Goal: Complete application form

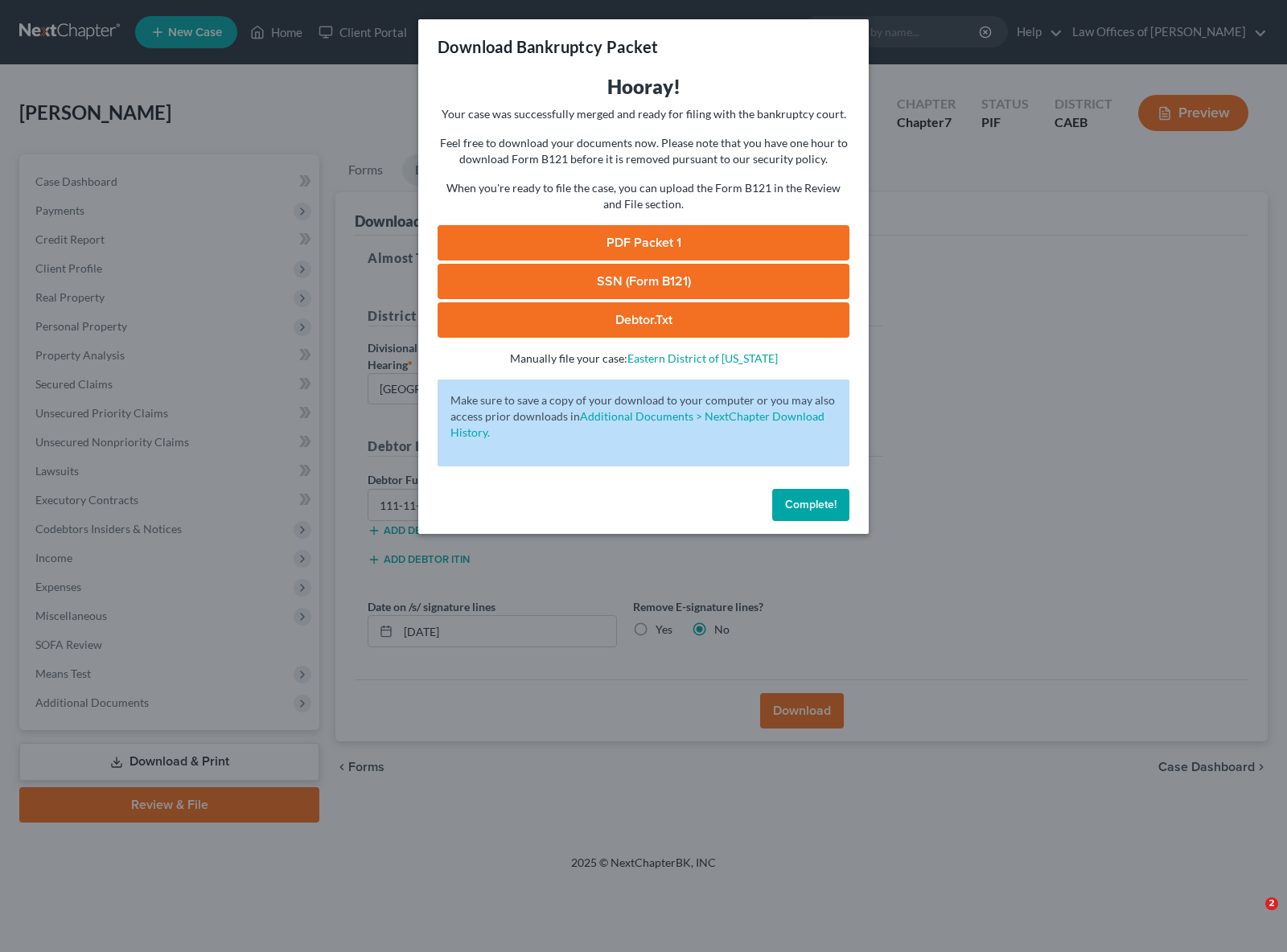
select select "0"
click at [821, 503] on span "Complete!" at bounding box center [810, 505] width 52 height 14
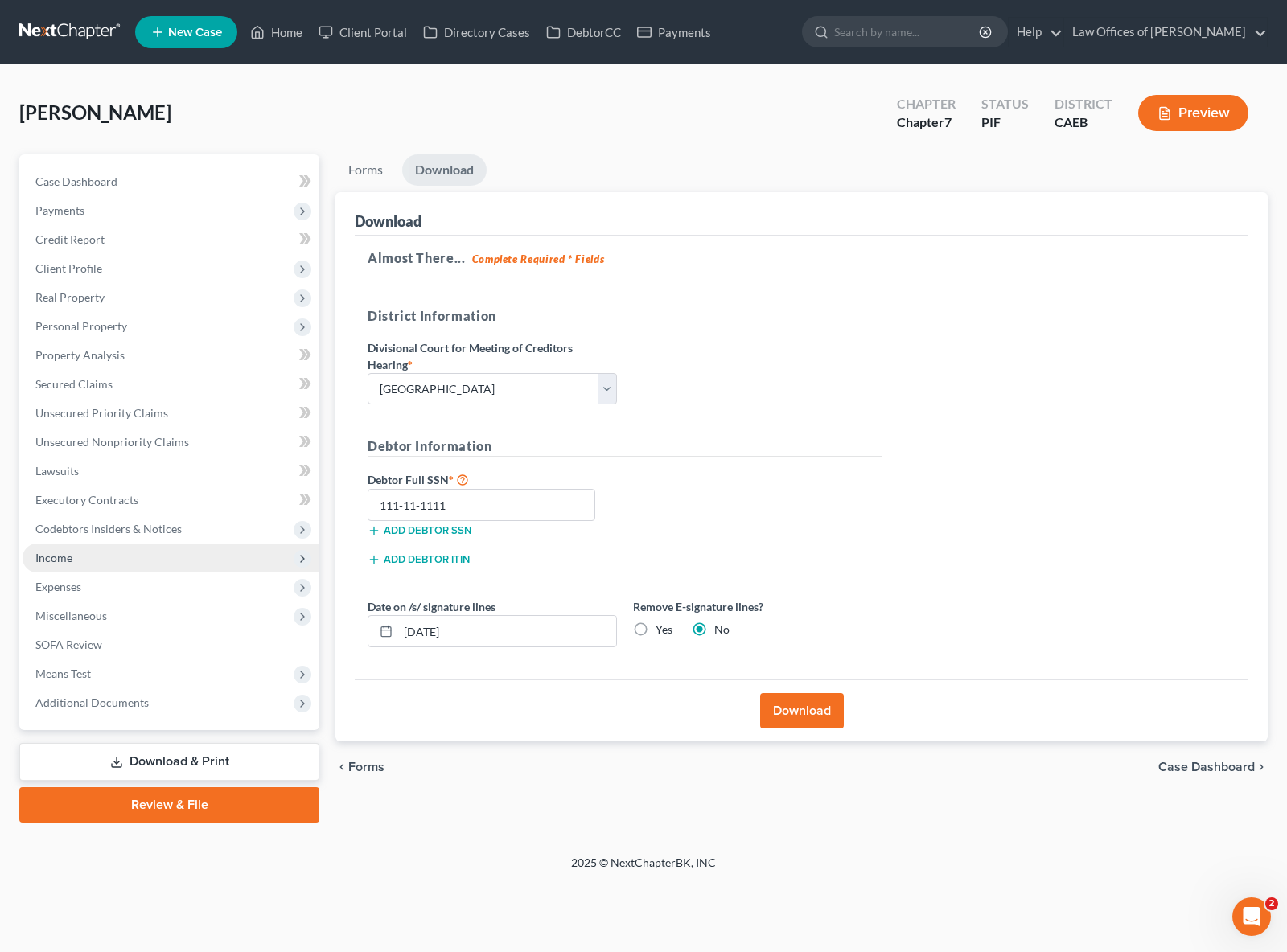
click at [69, 558] on span "Income" at bounding box center [54, 558] width 37 height 14
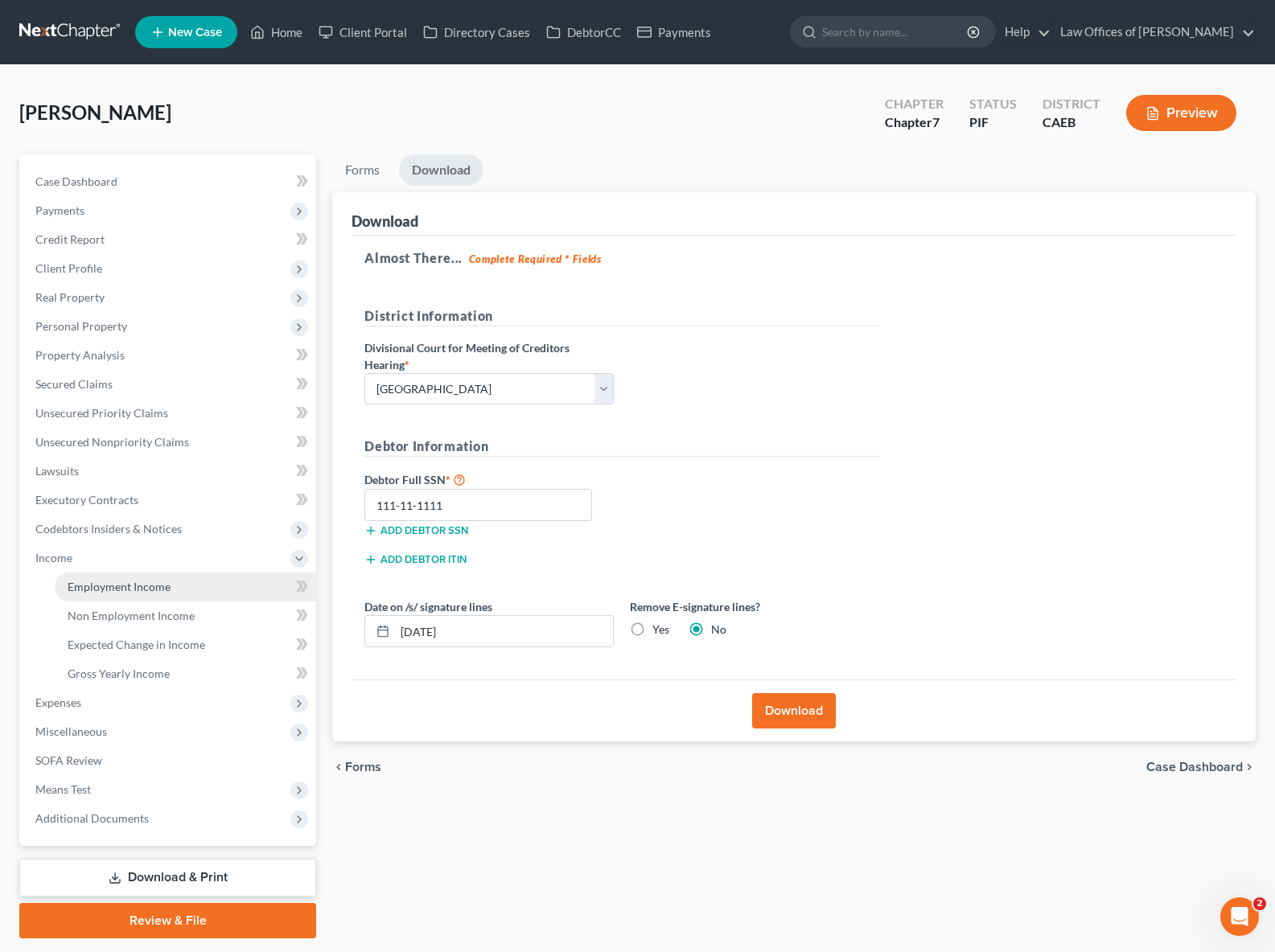
click at [167, 585] on span "Employment Income" at bounding box center [118, 587] width 103 height 14
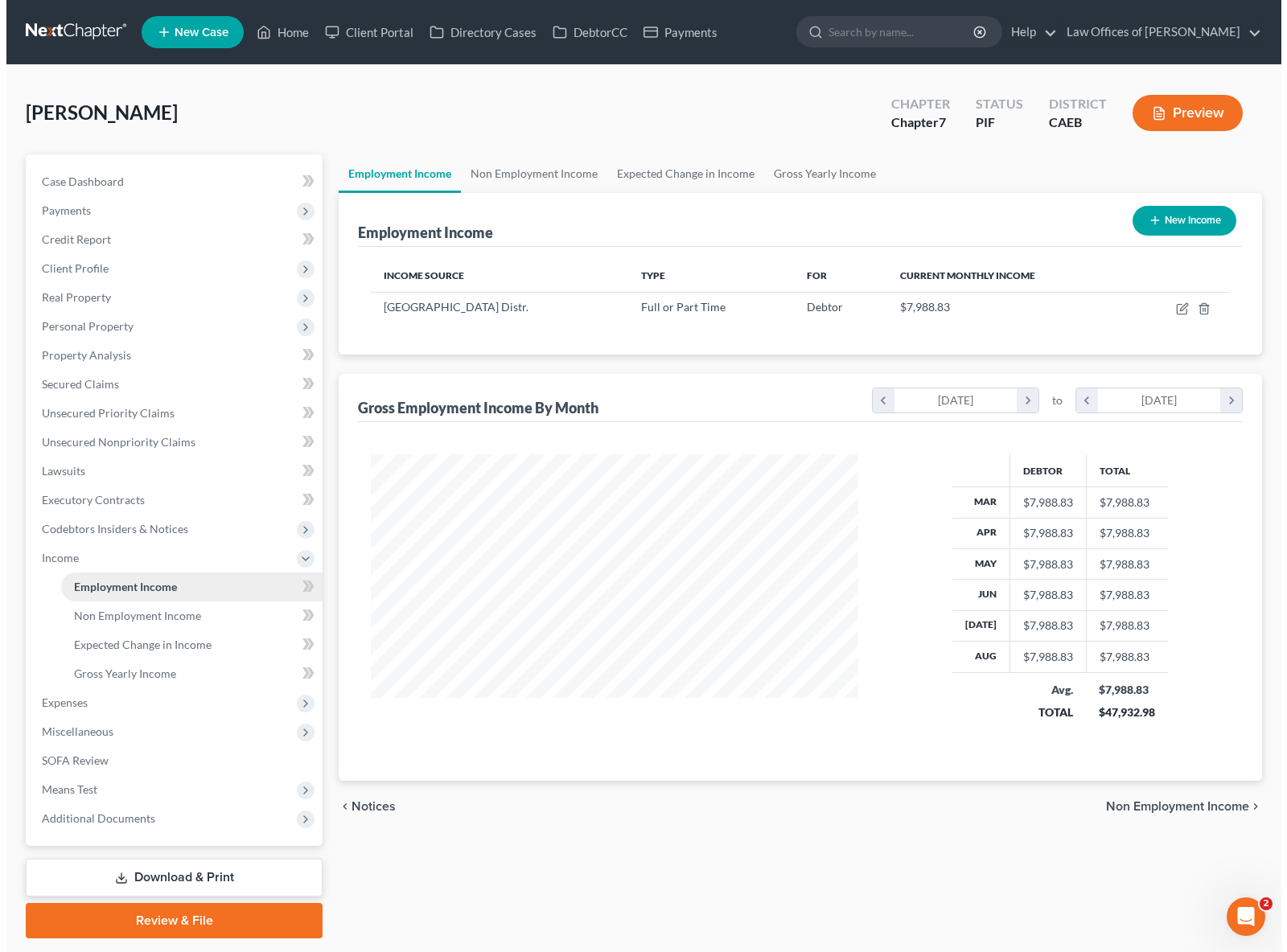
scroll to position [288, 520]
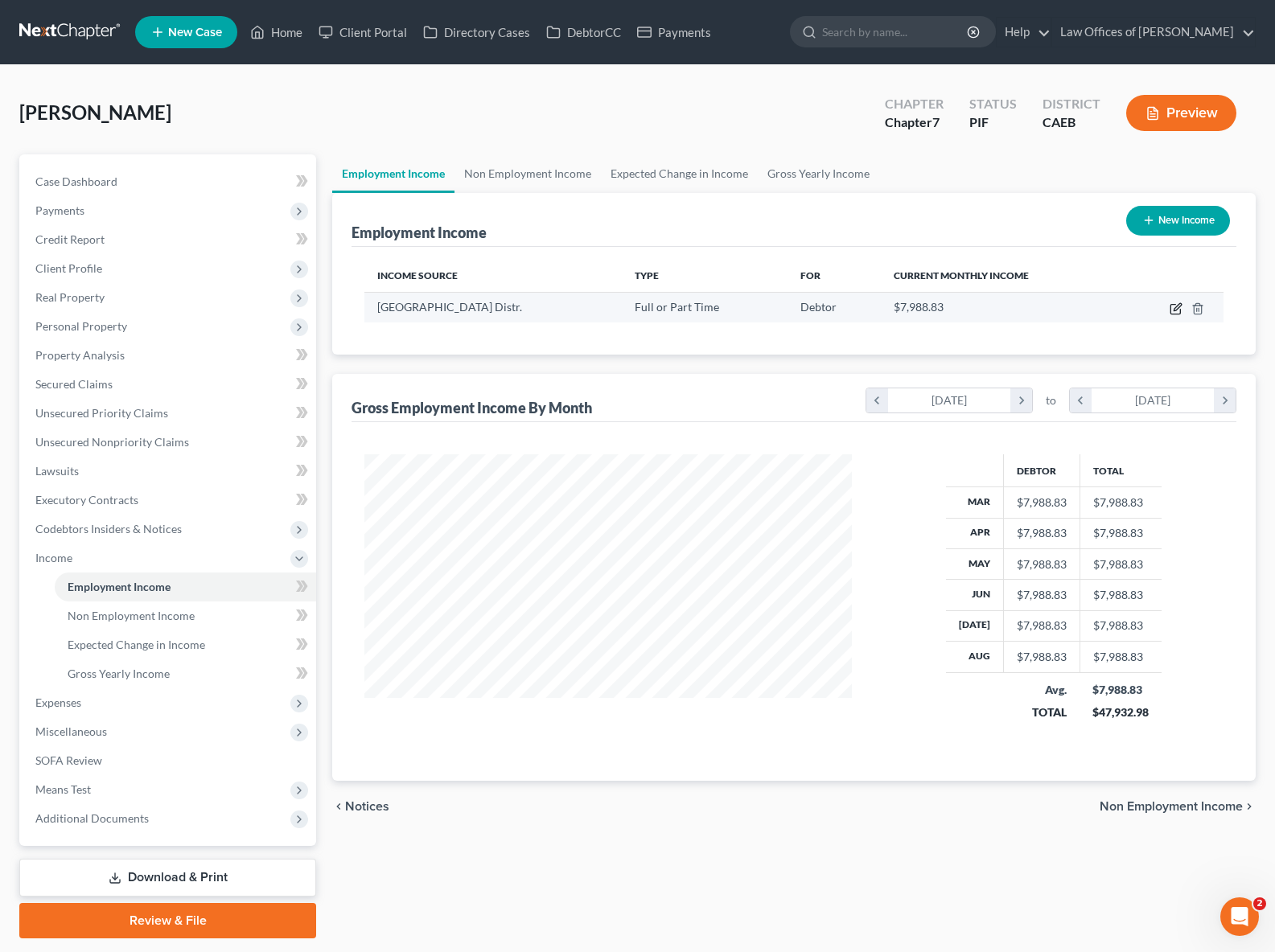
click at [1173, 313] on icon "button" at bounding box center [1175, 310] width 10 height 10
select select "0"
select select "4"
select select "0"
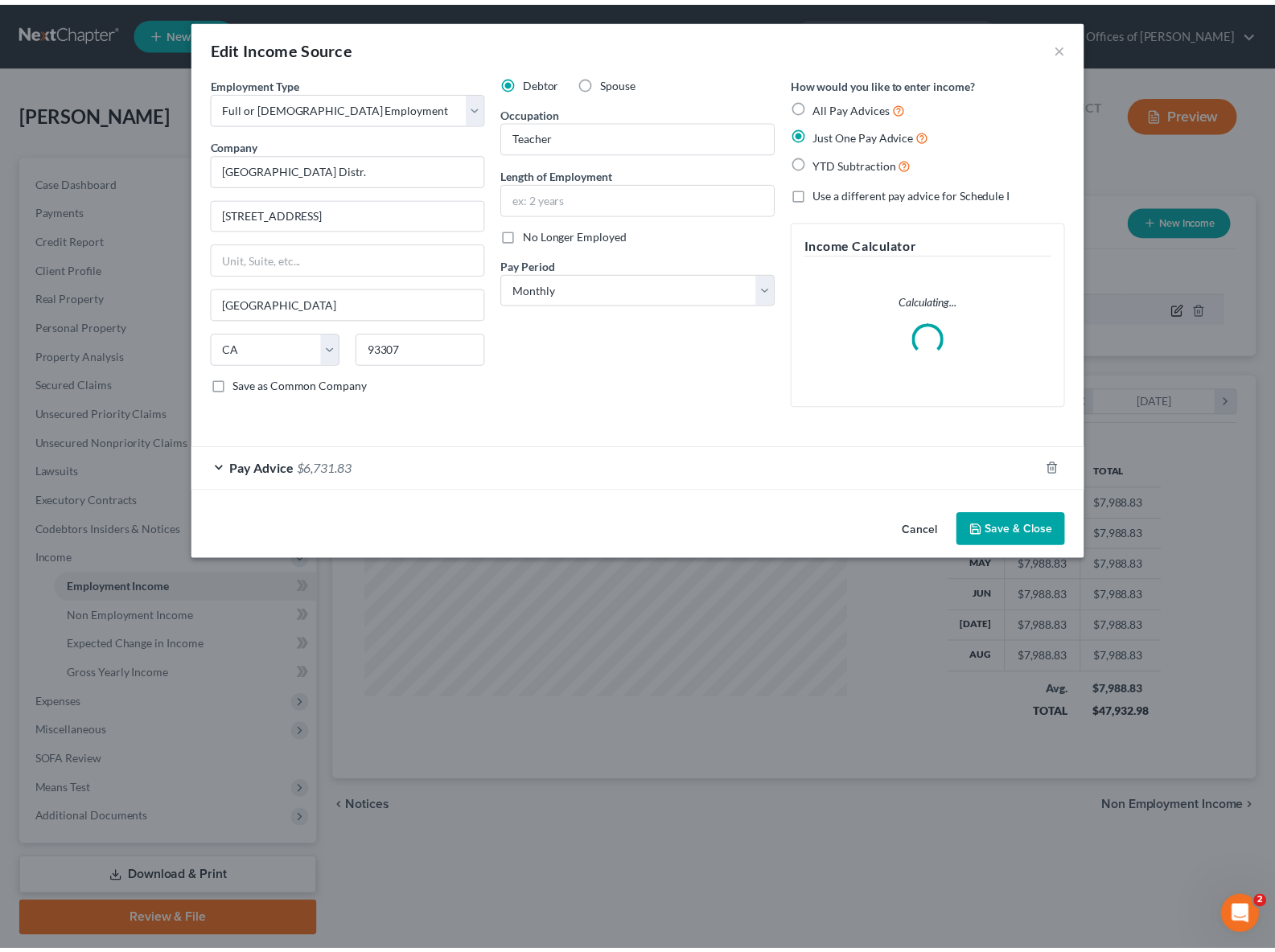
scroll to position [288, 524]
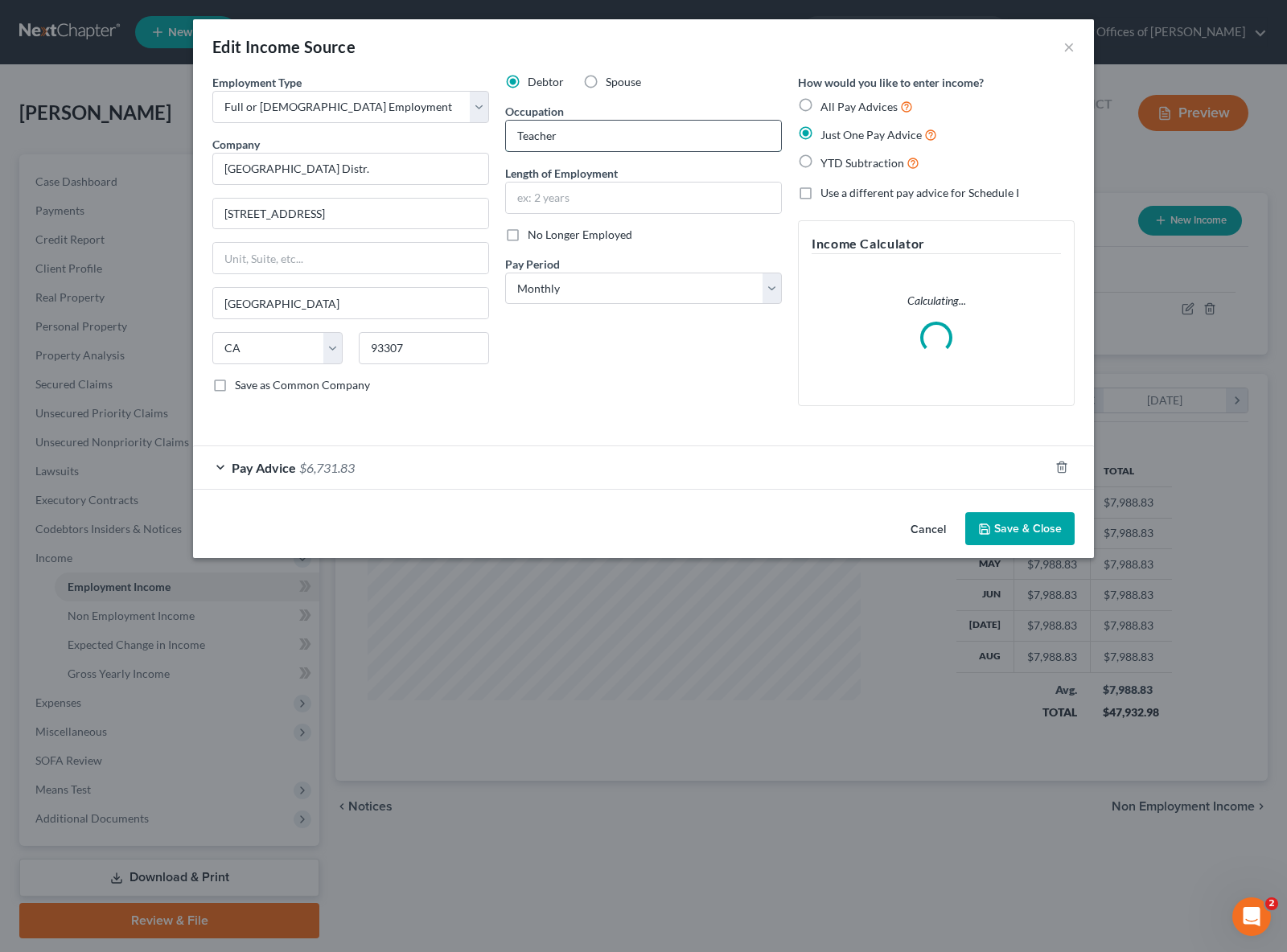
click at [590, 127] on input "Teacher" at bounding box center [643, 135] width 275 height 30
click at [588, 131] on input "Teacher" at bounding box center [643, 135] width 275 height 30
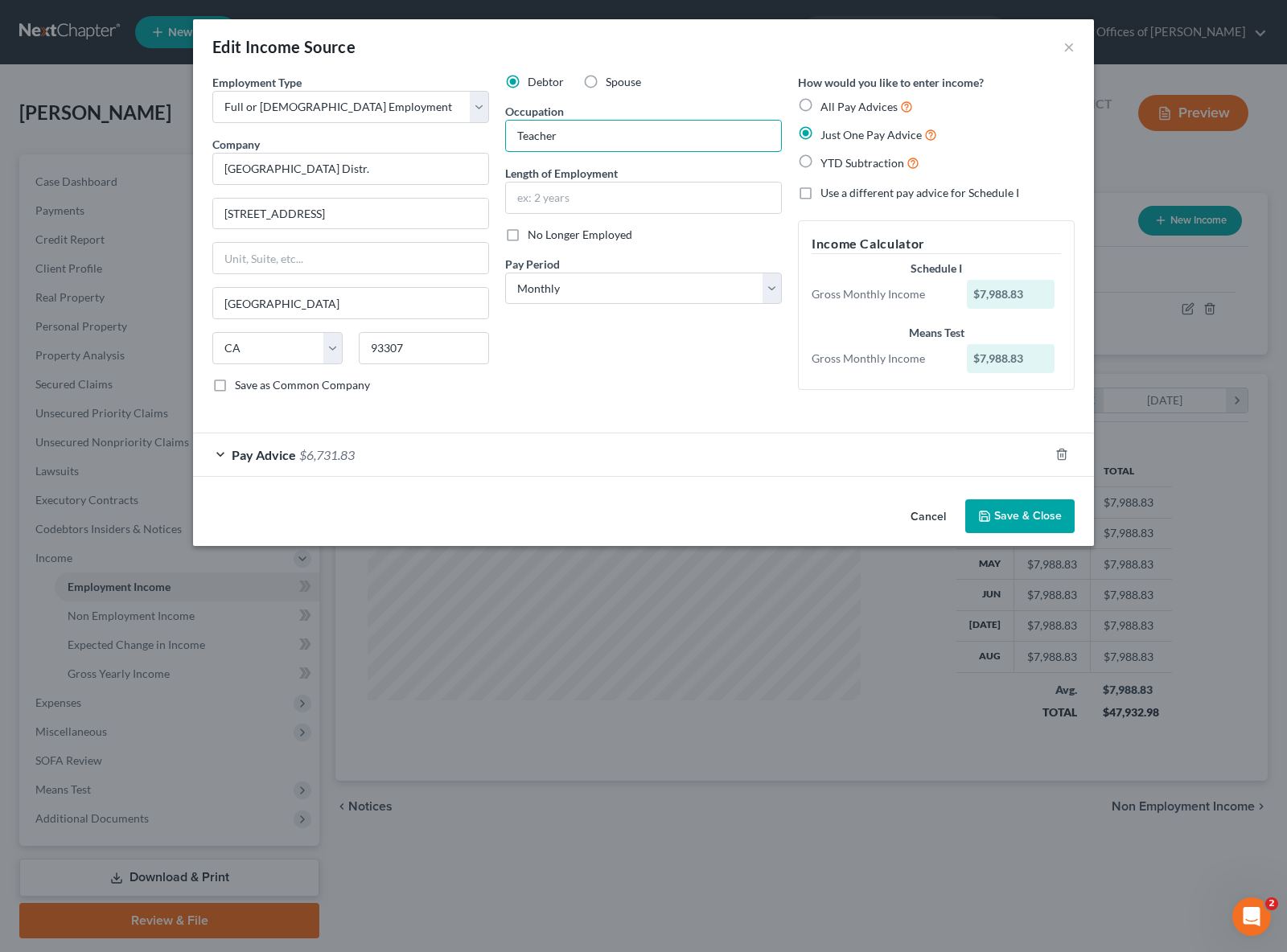
drag, startPoint x: 590, startPoint y: 132, endPoint x: 454, endPoint y: 124, distance: 136.2
click at [454, 124] on div "Employment Type * Select Full or [DEMOGRAPHIC_DATA] Employment Self Employment …" at bounding box center [644, 248] width 879 height 346
type input "Nutrition Specialist"
type input "3 Years"
click at [1041, 512] on button "Save & Close" at bounding box center [1021, 517] width 110 height 34
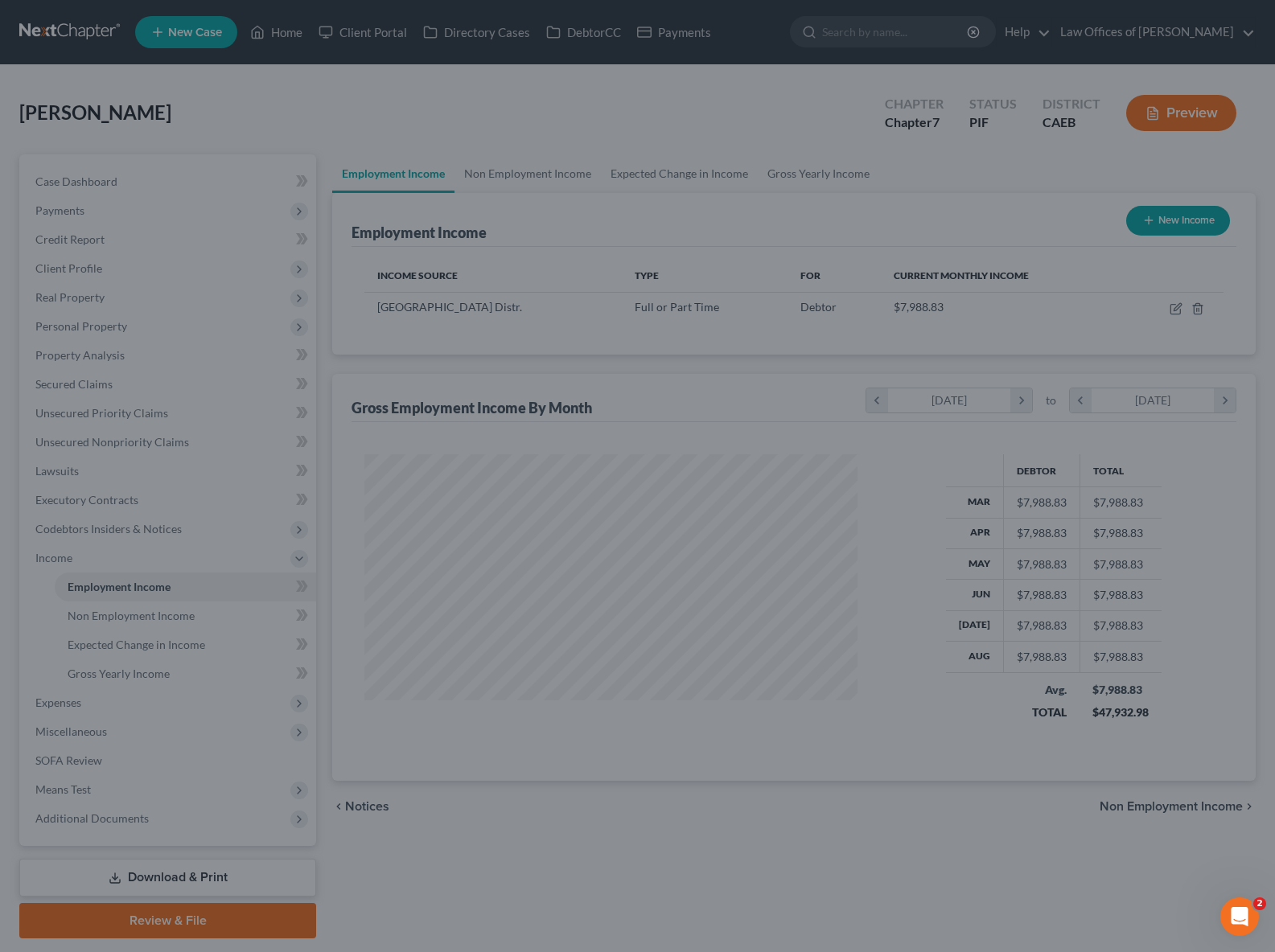
scroll to position [804076, 803922]
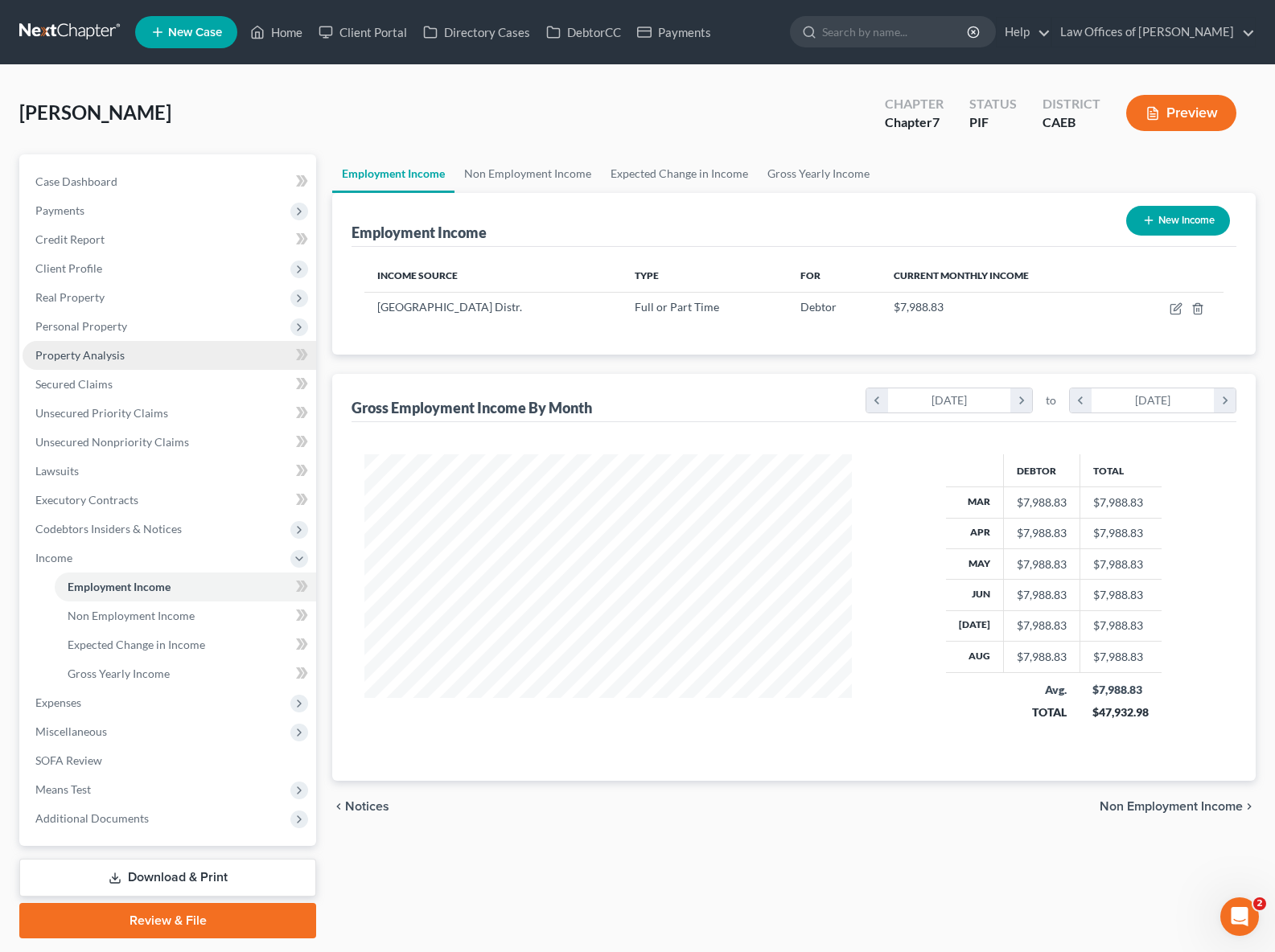
click at [149, 357] on link "Property Analysis" at bounding box center [169, 356] width 294 height 29
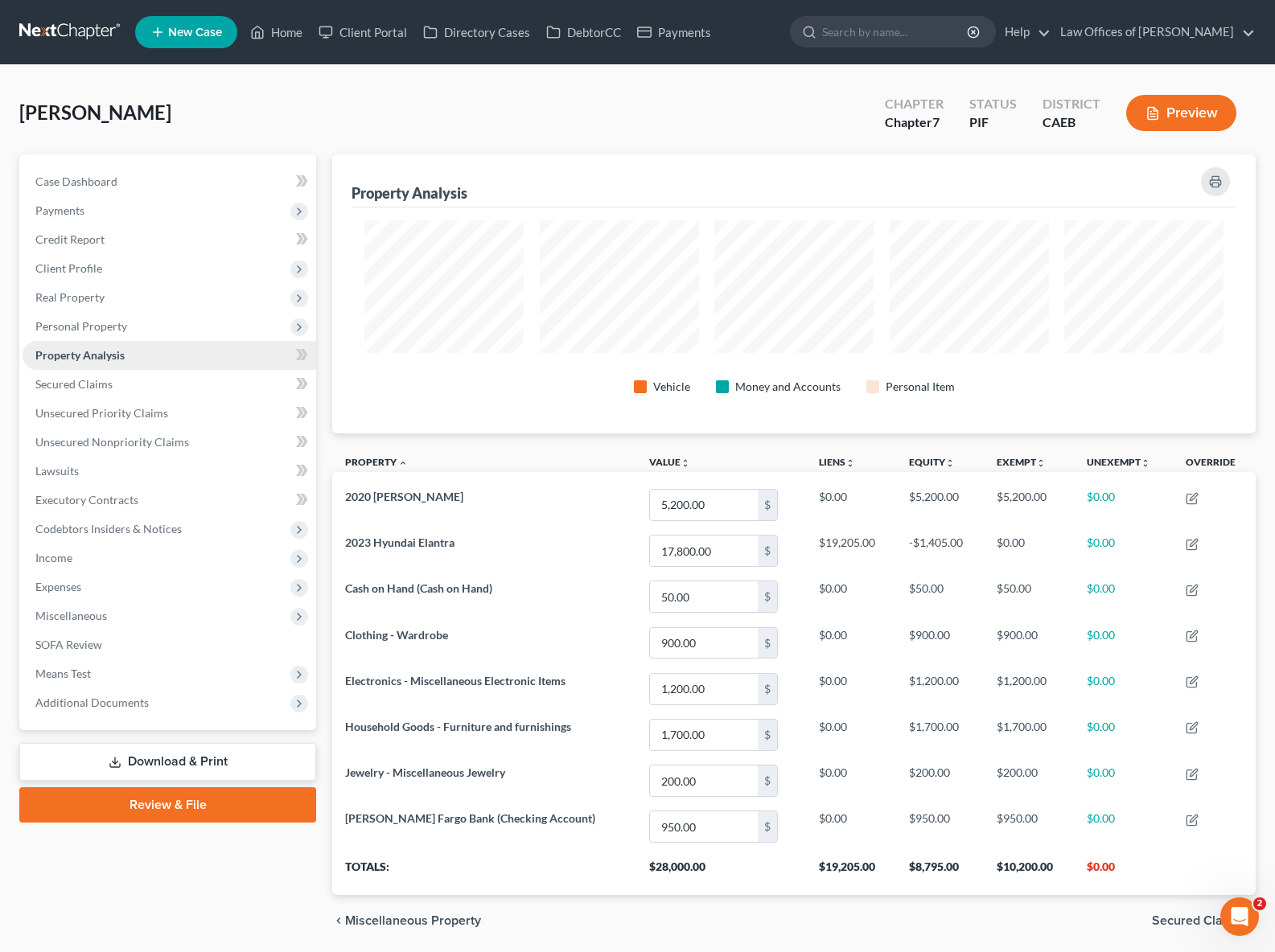
scroll to position [279, 923]
click at [85, 557] on span "Income" at bounding box center [169, 559] width 294 height 29
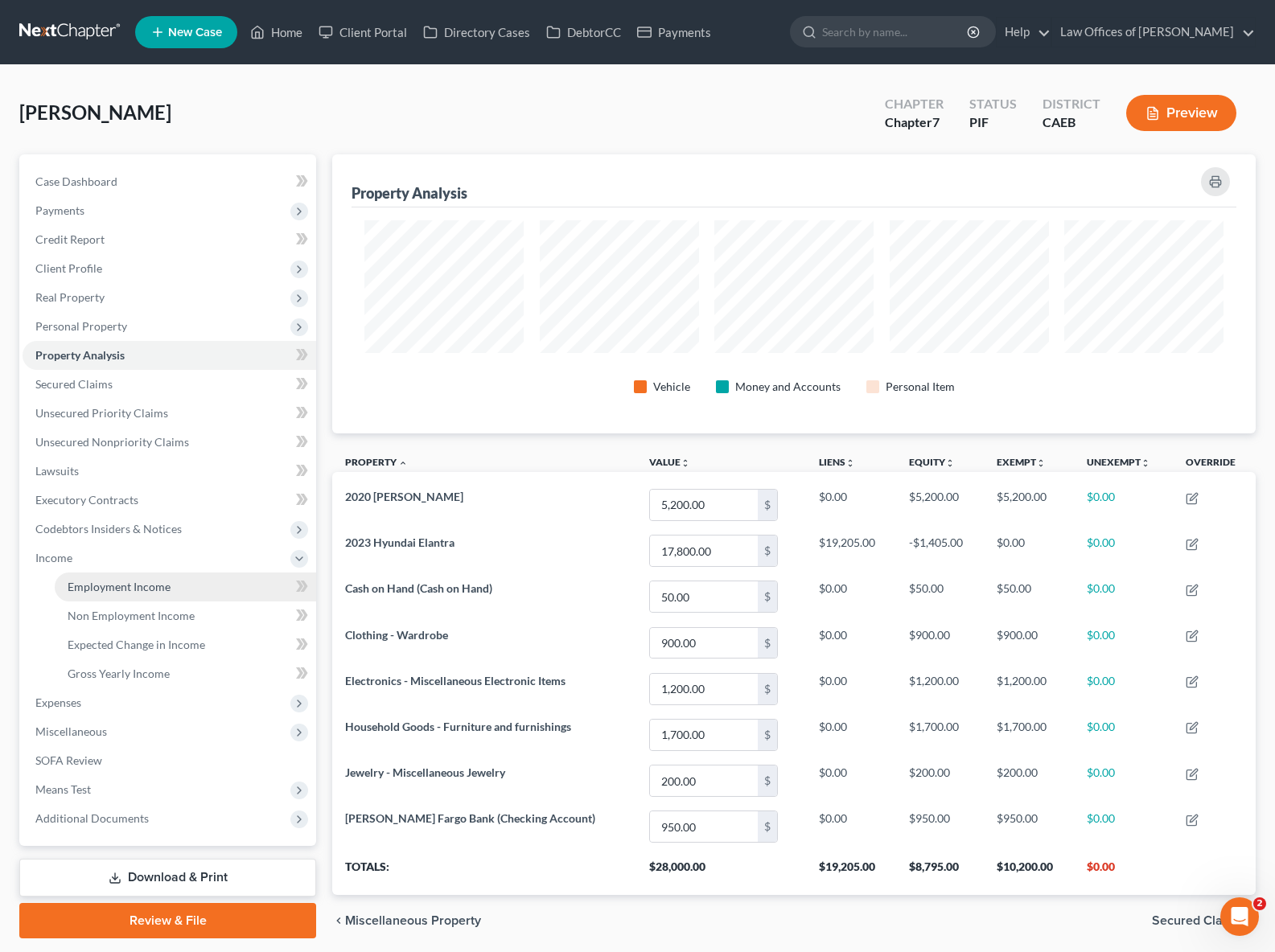
click at [133, 581] on span "Employment Income" at bounding box center [118, 587] width 103 height 14
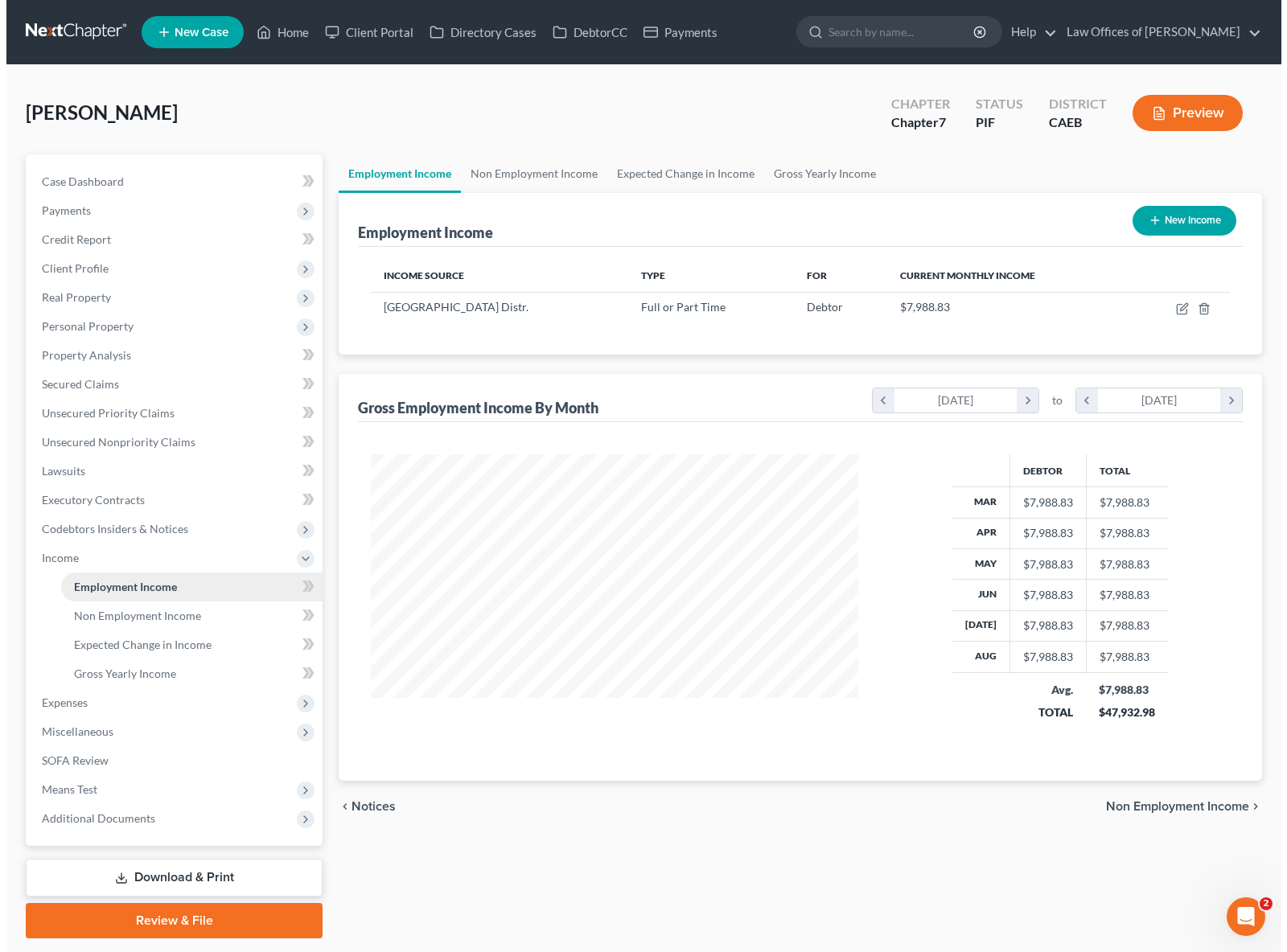
scroll to position [288, 520]
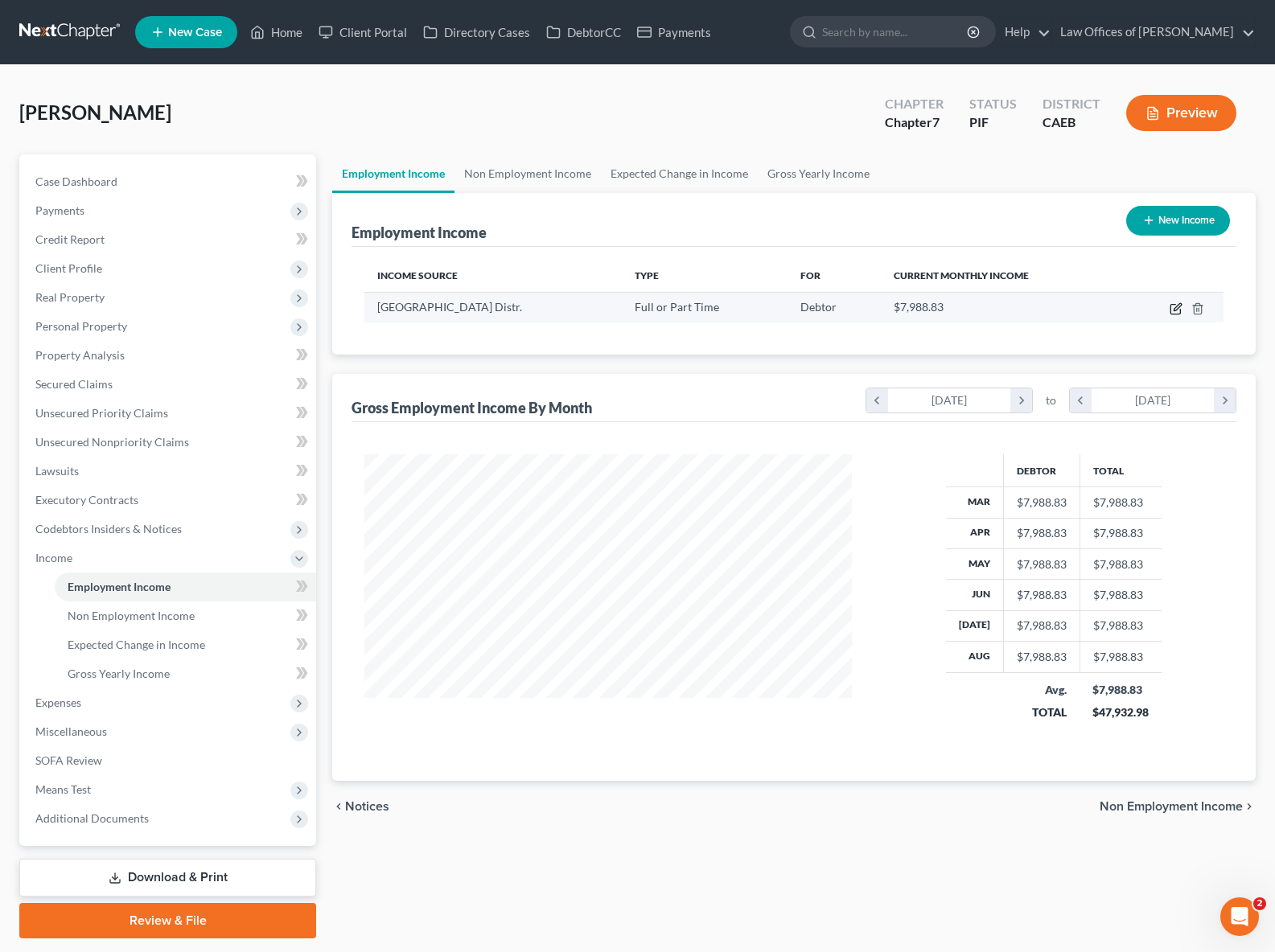
click at [1177, 306] on icon "button" at bounding box center [1175, 308] width 13 height 13
select select "0"
select select "4"
select select "0"
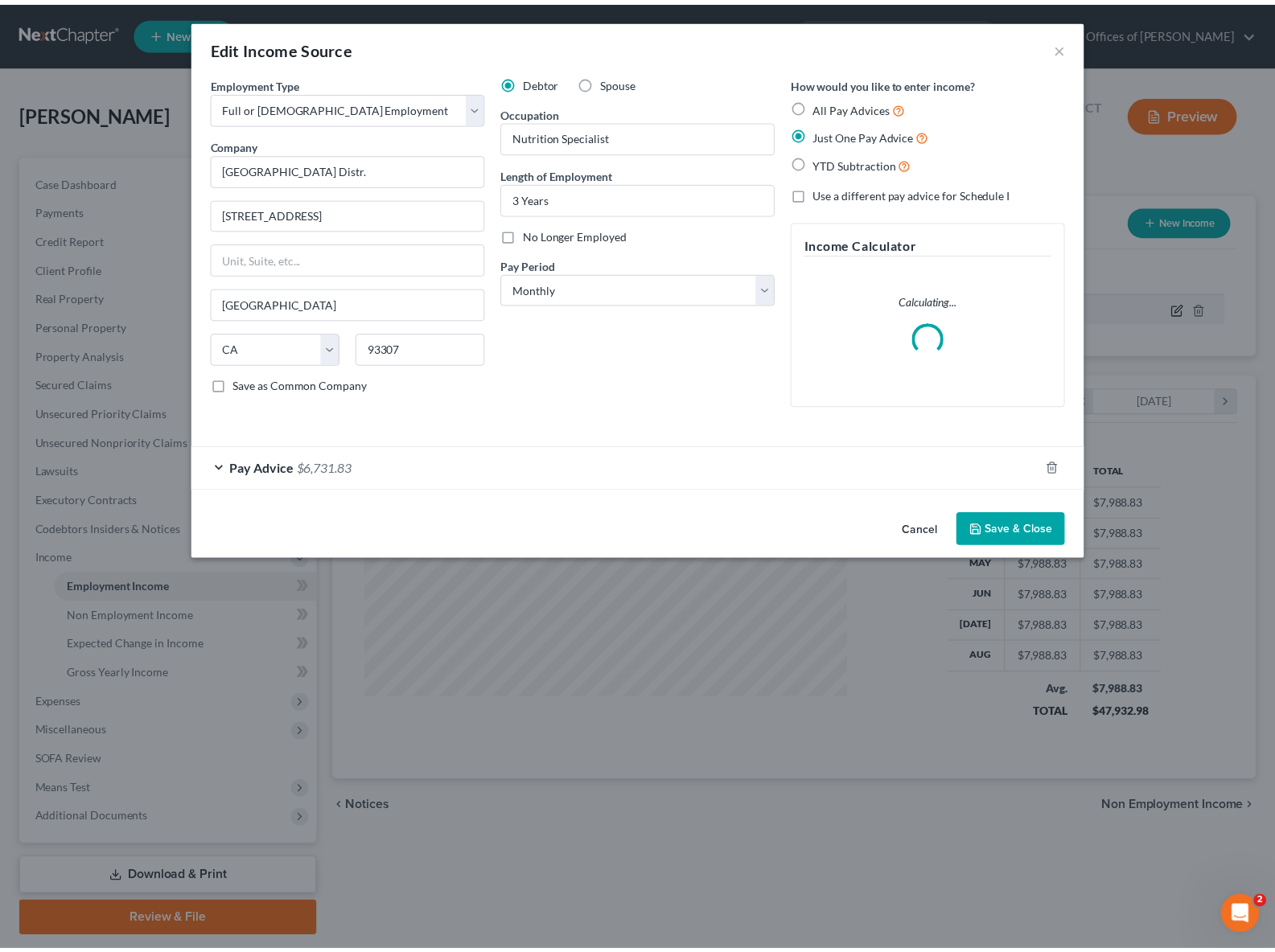
scroll to position [288, 524]
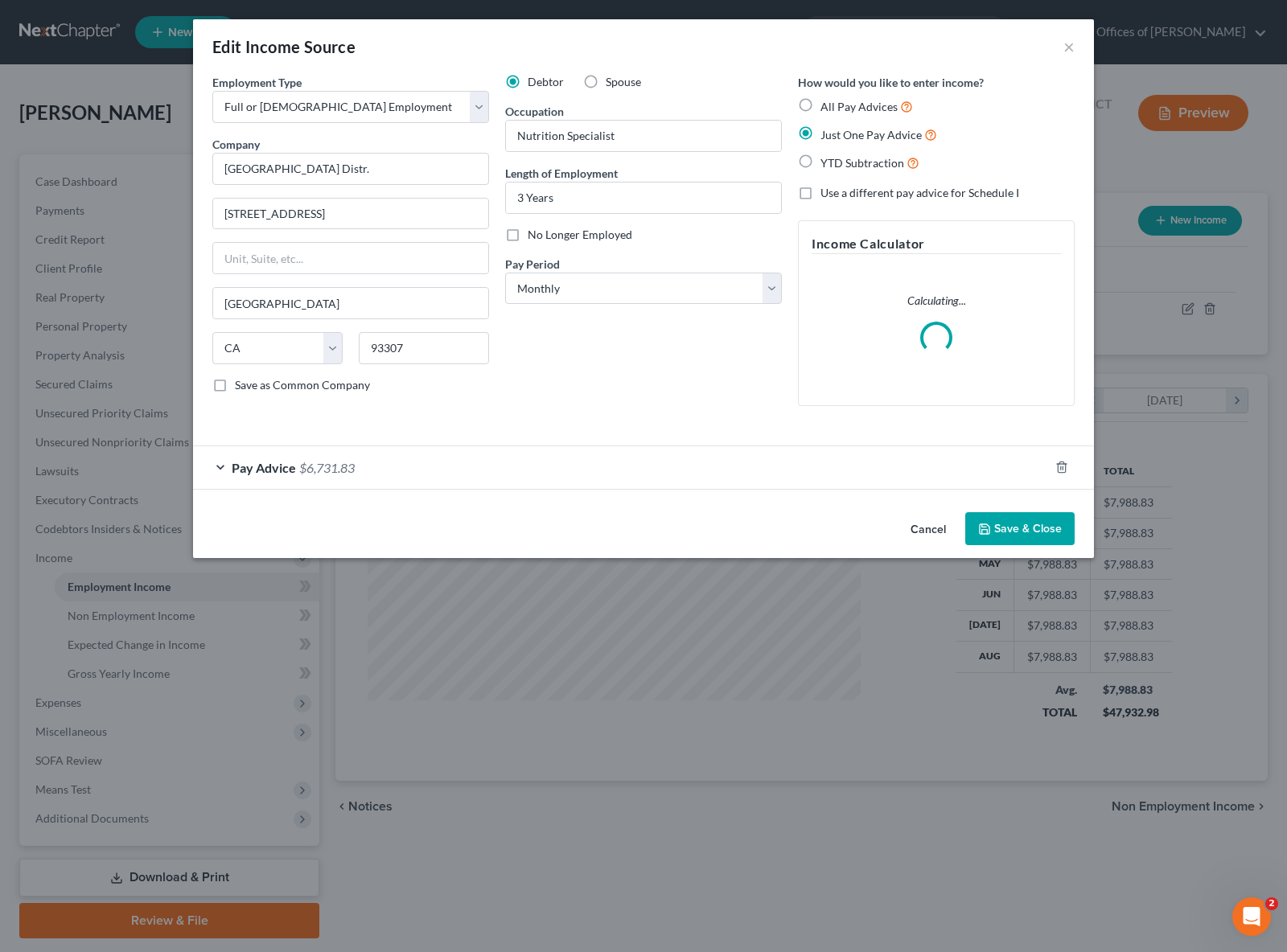
click at [340, 473] on span "$6,731.83" at bounding box center [327, 468] width 56 height 16
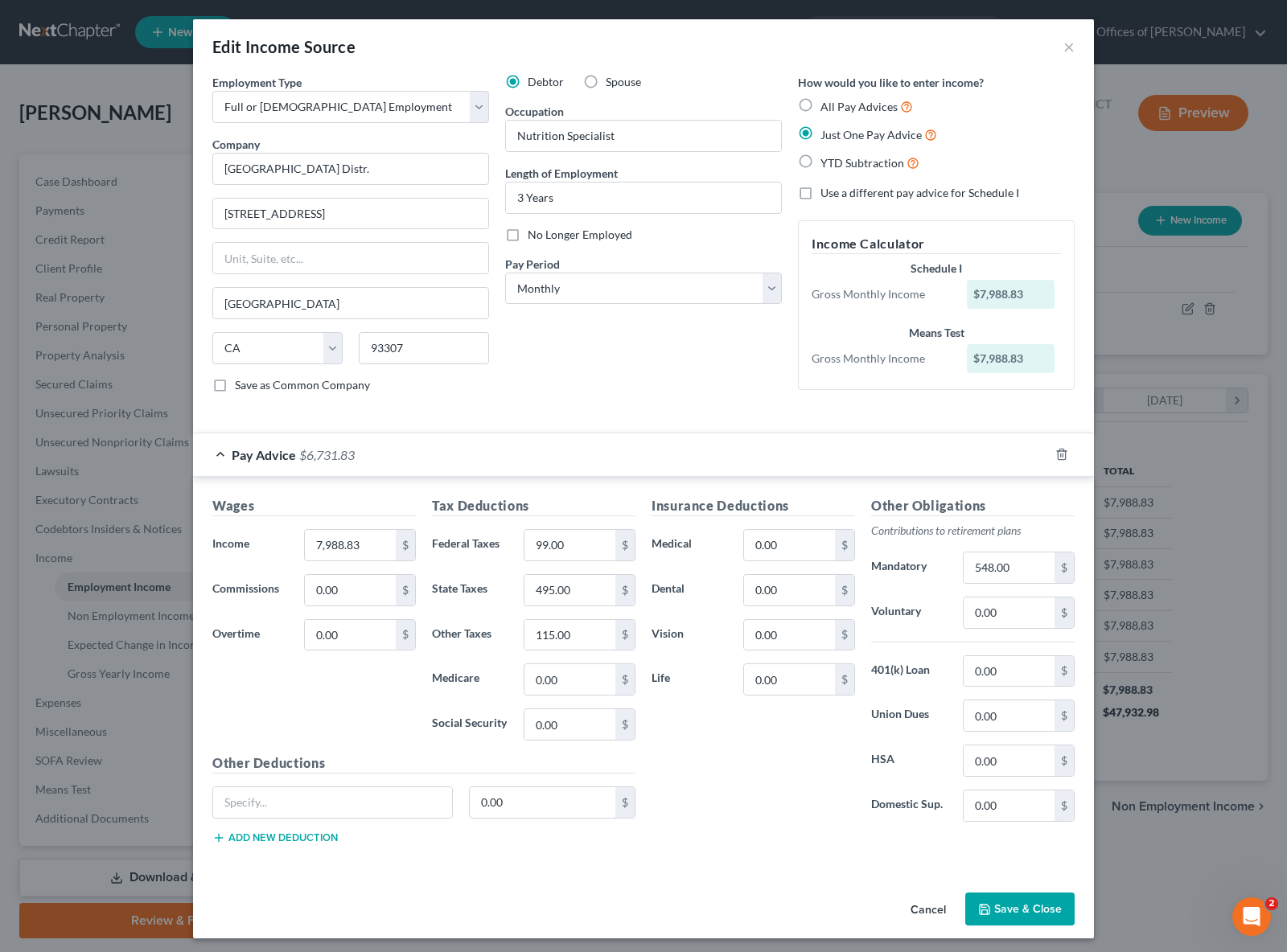
click at [1037, 909] on button "Save & Close" at bounding box center [1021, 910] width 110 height 34
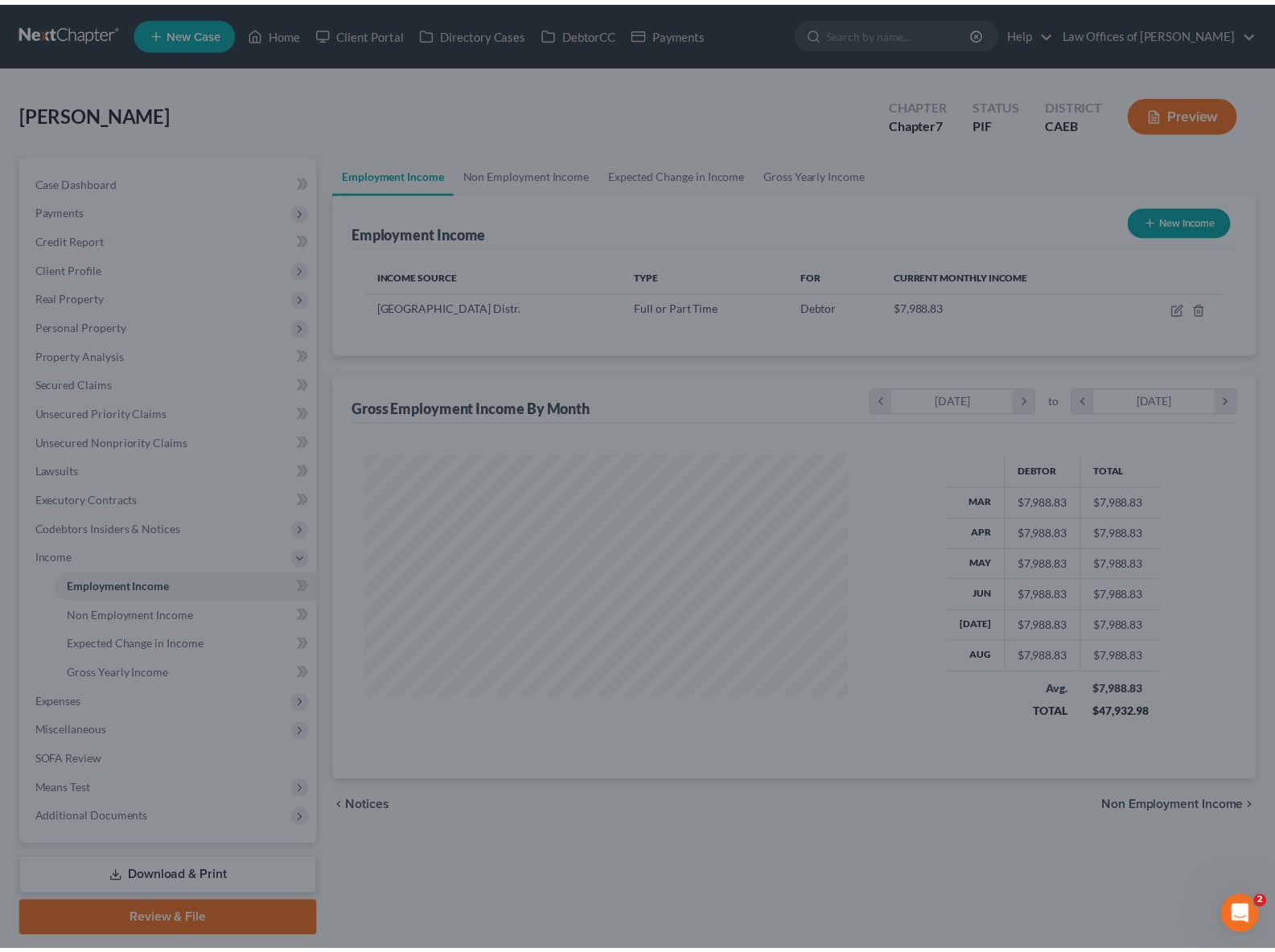
scroll to position [804076, 803922]
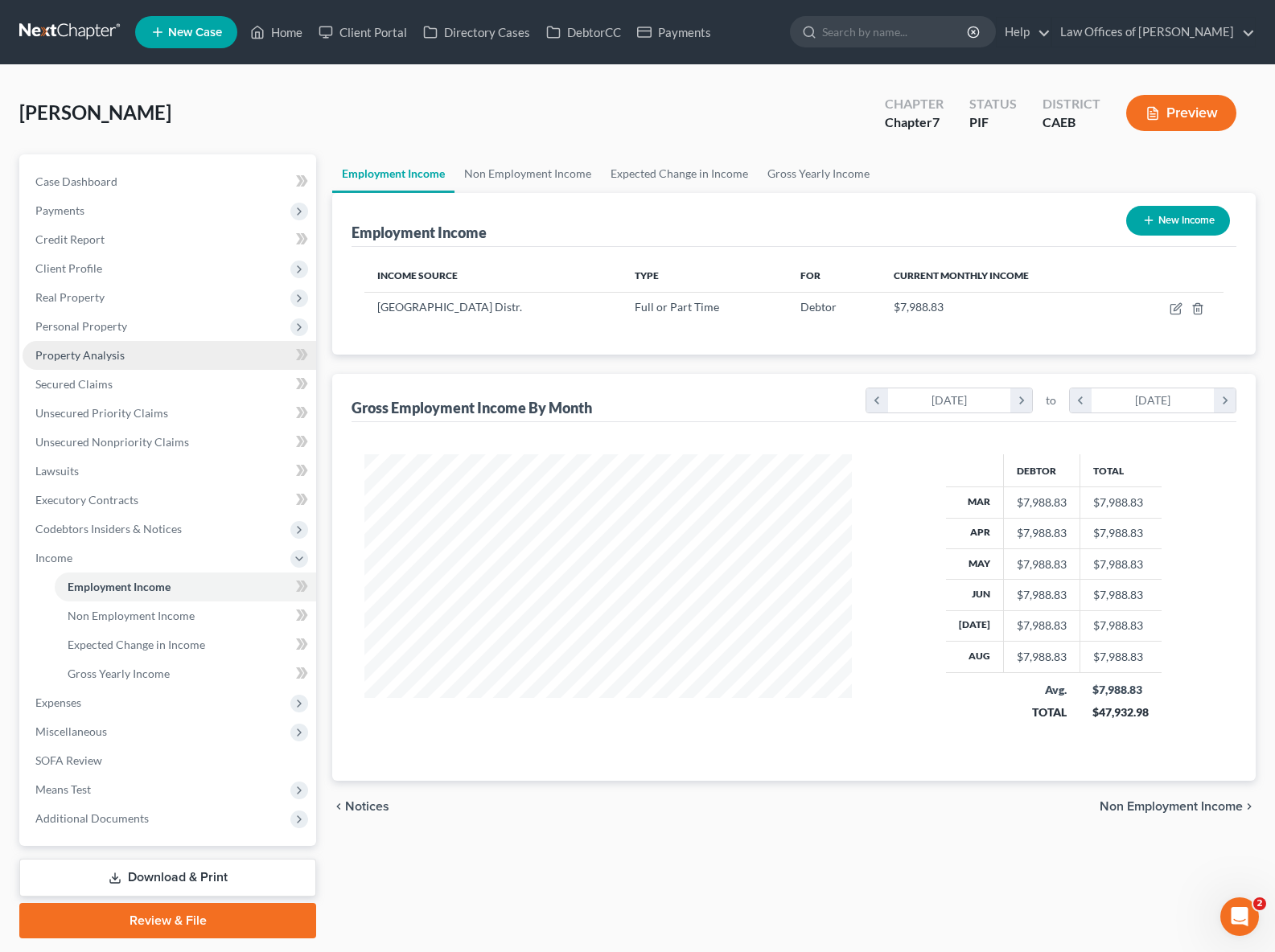
click at [139, 356] on link "Property Analysis" at bounding box center [169, 356] width 294 height 29
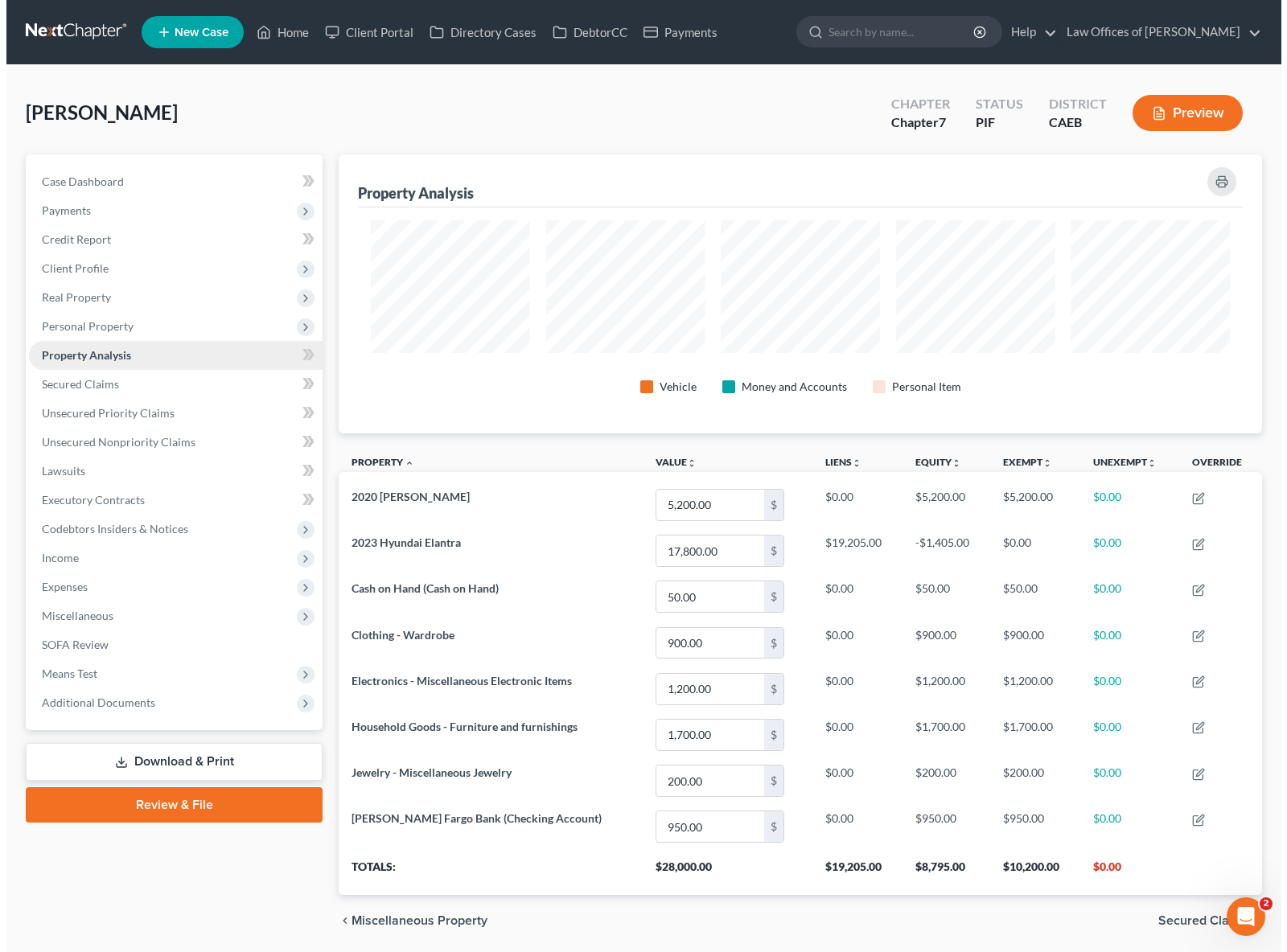
scroll to position [279, 923]
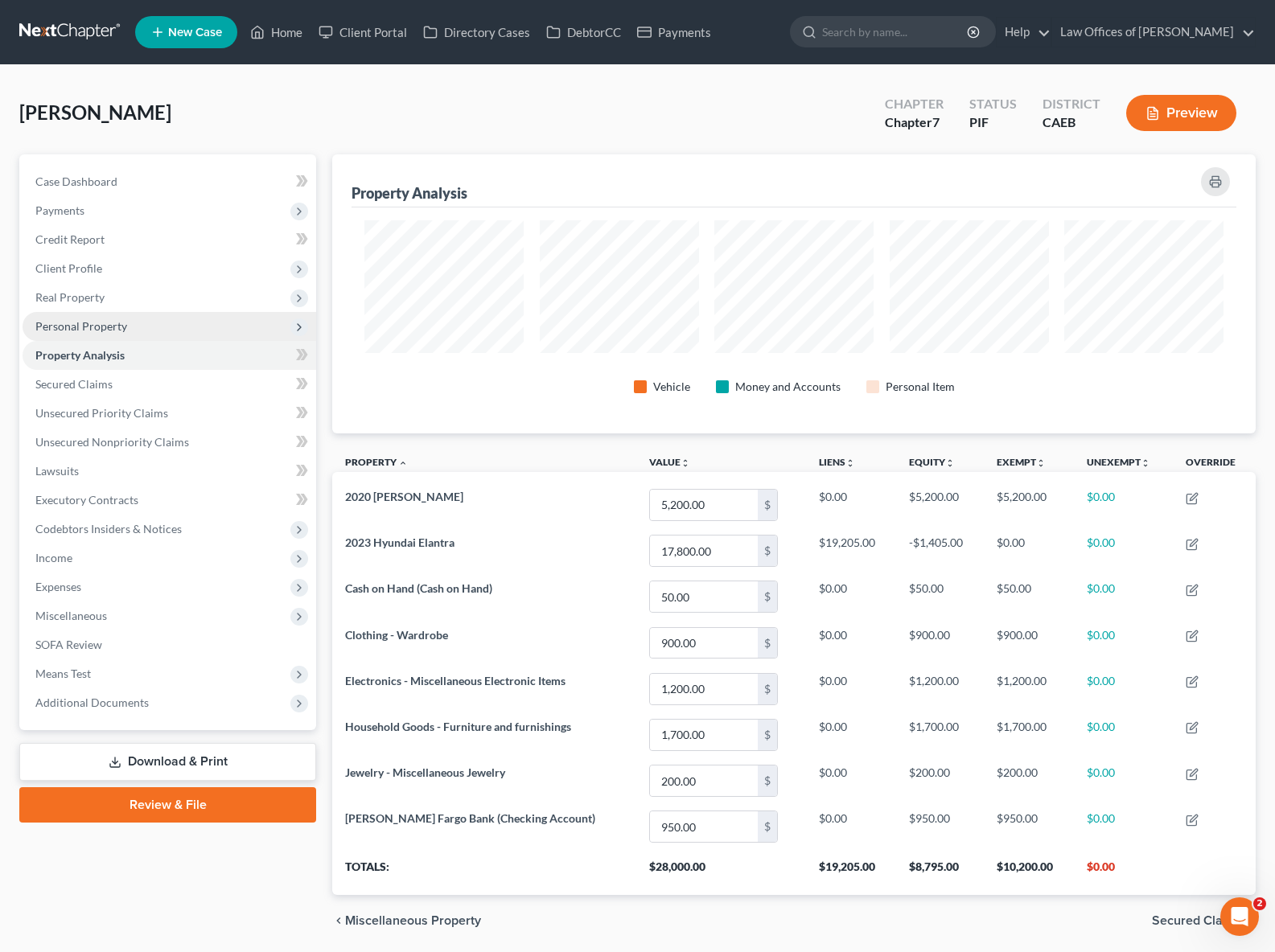
click at [138, 330] on span "Personal Property" at bounding box center [169, 327] width 294 height 29
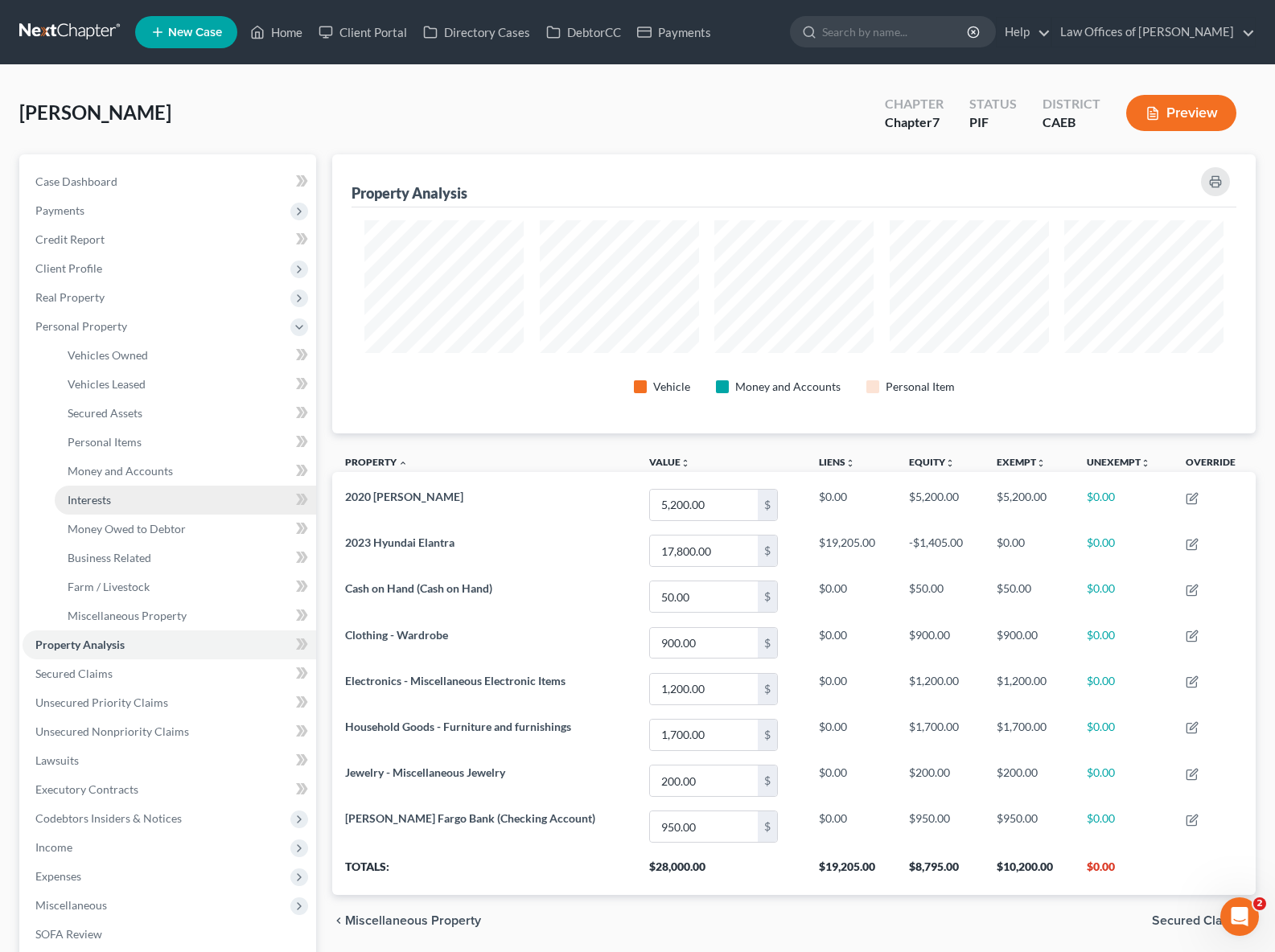
click at [105, 502] on span "Interests" at bounding box center [89, 500] width 43 height 14
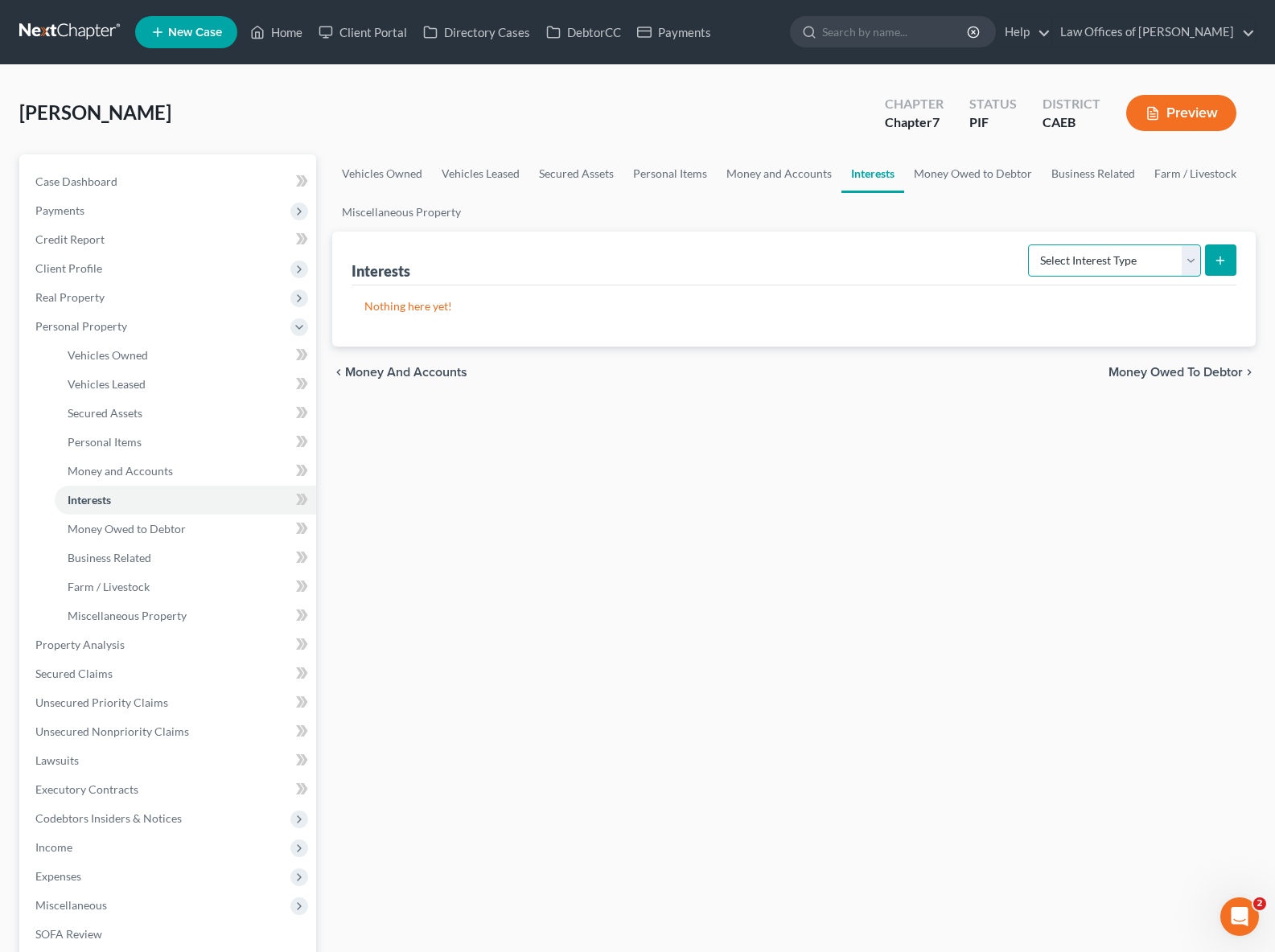
click at [1189, 255] on select "Select Interest Type 401K Annuity Bond Education IRA Government Bond Government…" at bounding box center [1115, 260] width 173 height 32
select select "other_retirement_plan"
click at [1029, 245] on select "Select Interest Type 401K Annuity Bond Education IRA Government Bond Government…" at bounding box center [1115, 260] width 173 height 32
click at [1220, 266] on button "submit" at bounding box center [1221, 260] width 31 height 31
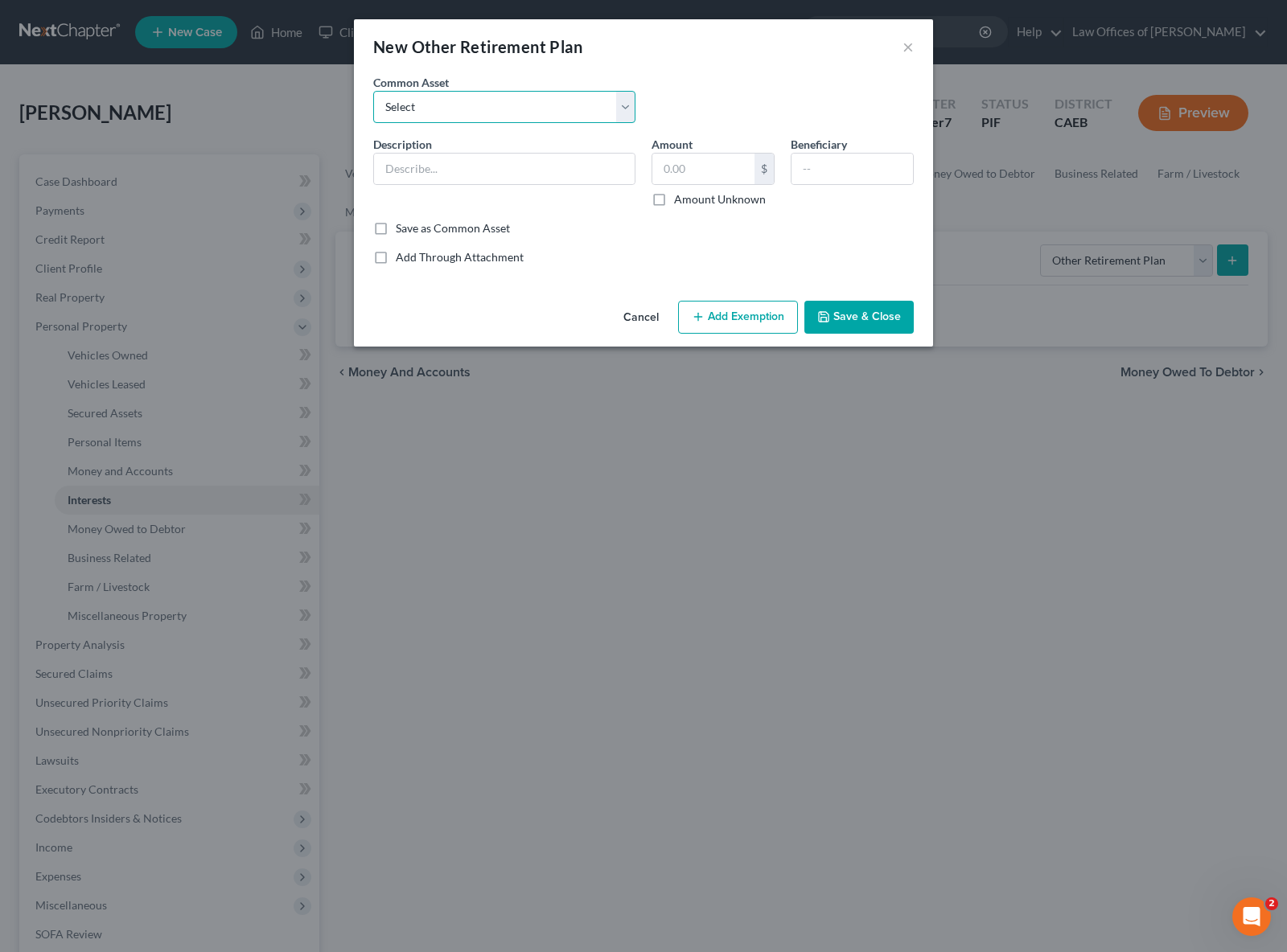
click at [624, 109] on select "Select Rail Road Retirement Plan 403 (b) Retirement Plan @ Fidelity Investments…" at bounding box center [504, 107] width 262 height 32
click at [418, 174] on input "text" at bounding box center [504, 168] width 260 height 30
type input "Retirement Plan @ CalPERS"
click at [711, 171] on input "text" at bounding box center [704, 168] width 102 height 30
type input "12,300"
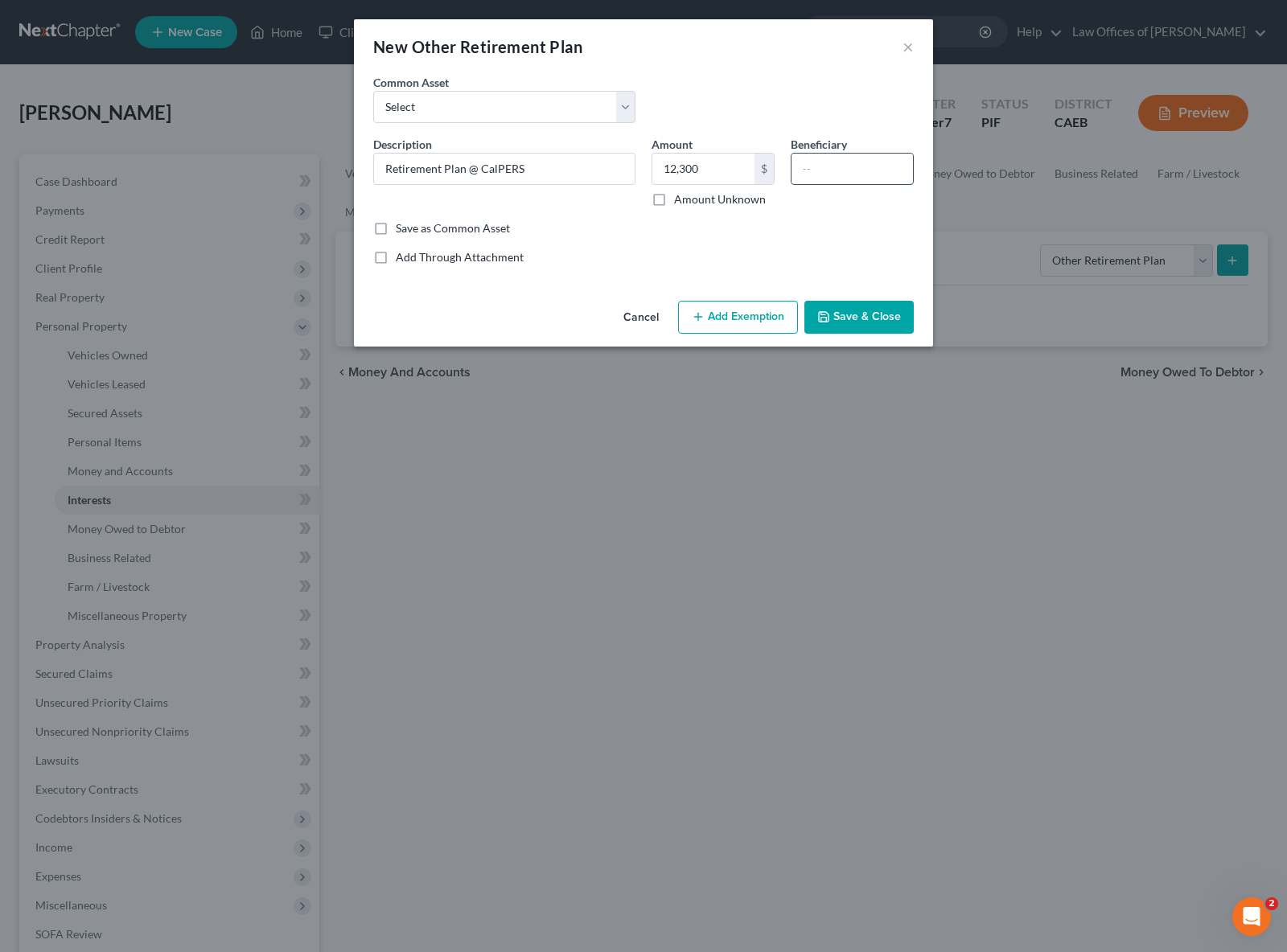
click at [824, 159] on input "text" at bounding box center [852, 168] width 121 height 30
type input "Debtor"
click at [729, 313] on button "Add Exemption" at bounding box center [738, 317] width 119 height 34
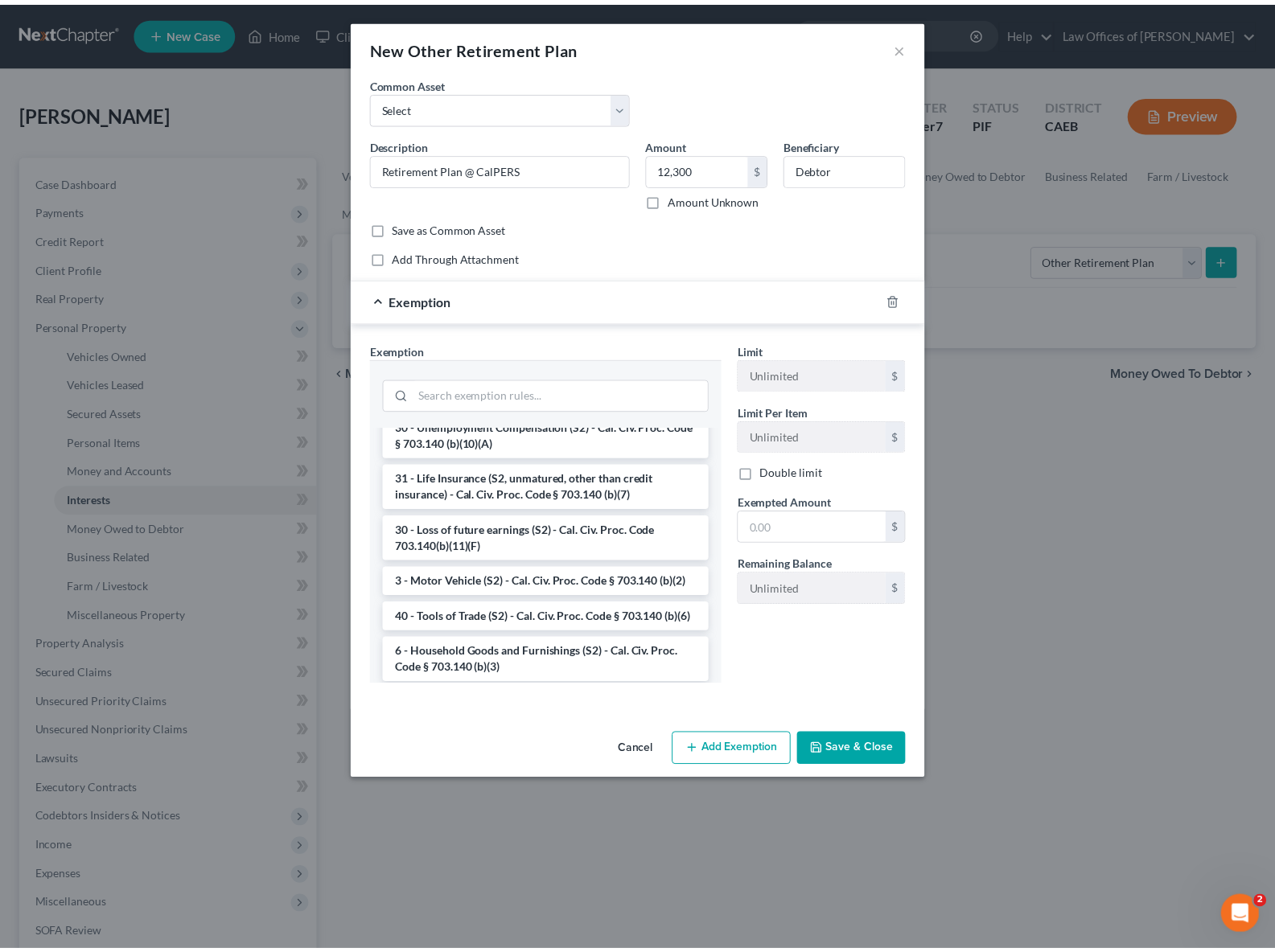
scroll to position [857, 0]
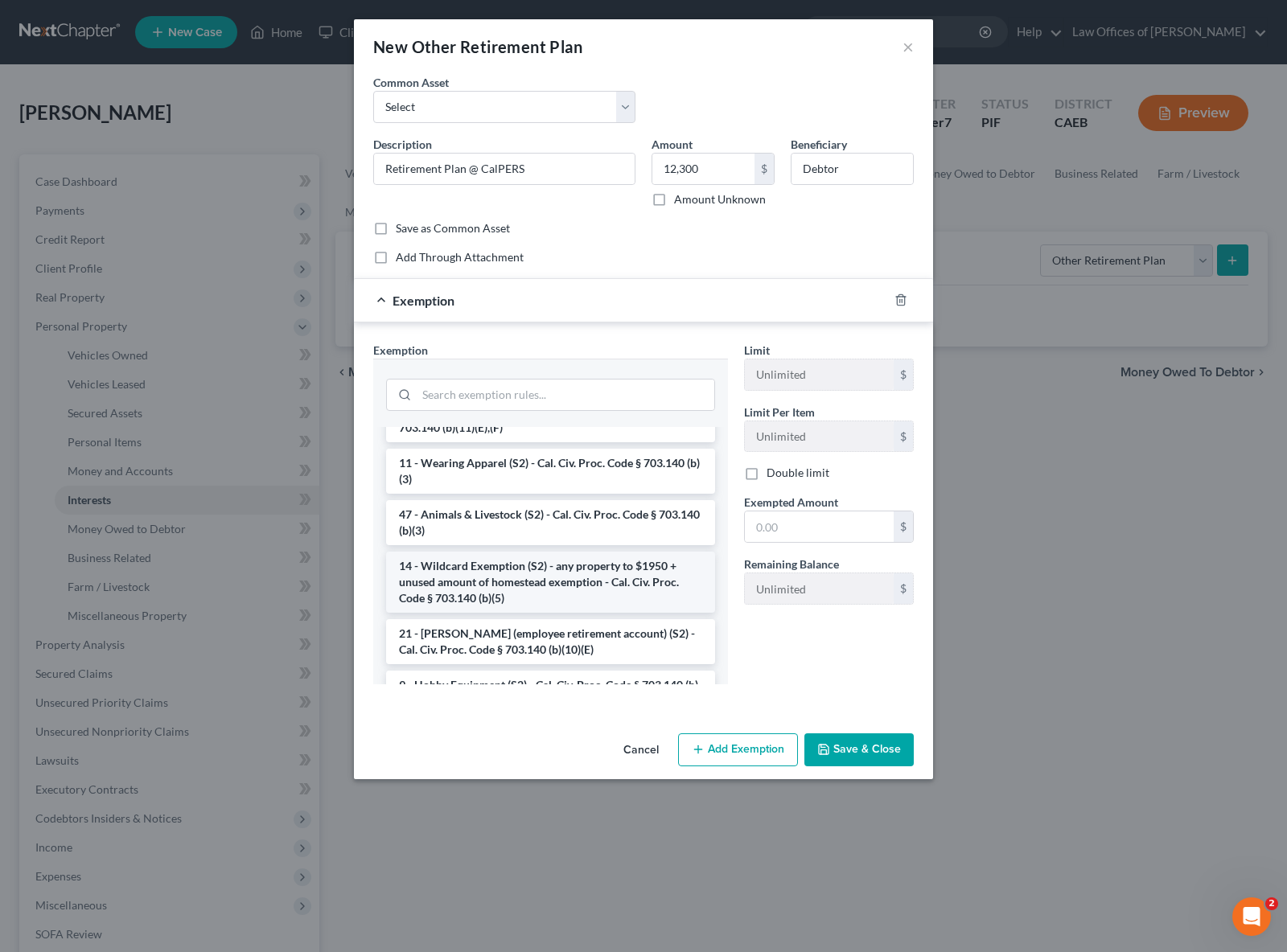
click at [545, 609] on li "14 - Wildcard Exemption (S2) - any property to $1950 + unused amount of homeste…" at bounding box center [551, 582] width 329 height 61
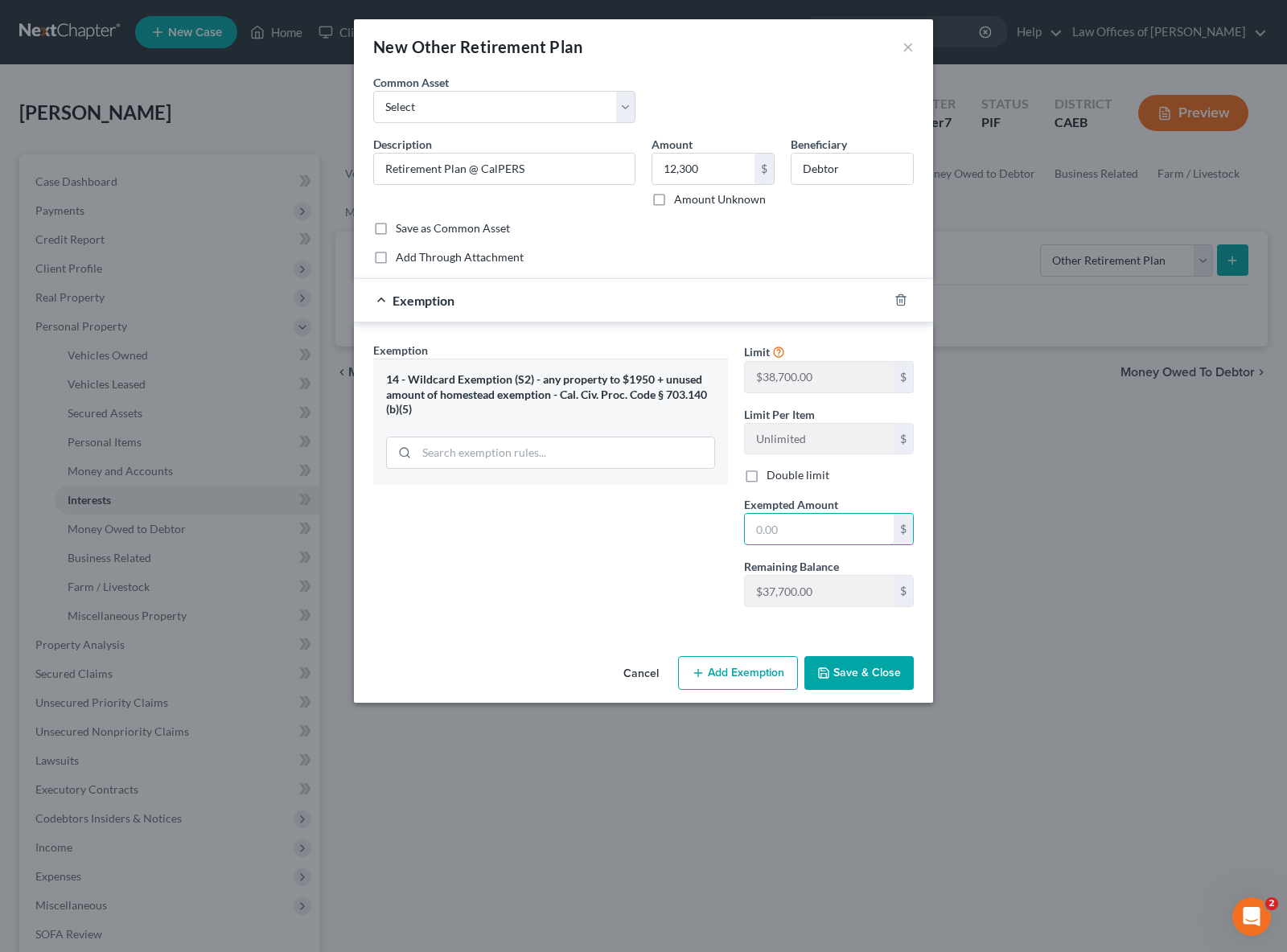
drag, startPoint x: 801, startPoint y: 531, endPoint x: 960, endPoint y: 500, distance: 162.0
click at [801, 531] on input "text" at bounding box center [819, 528] width 149 height 30
type input "12,300"
click at [873, 667] on button "Save & Close" at bounding box center [859, 673] width 110 height 34
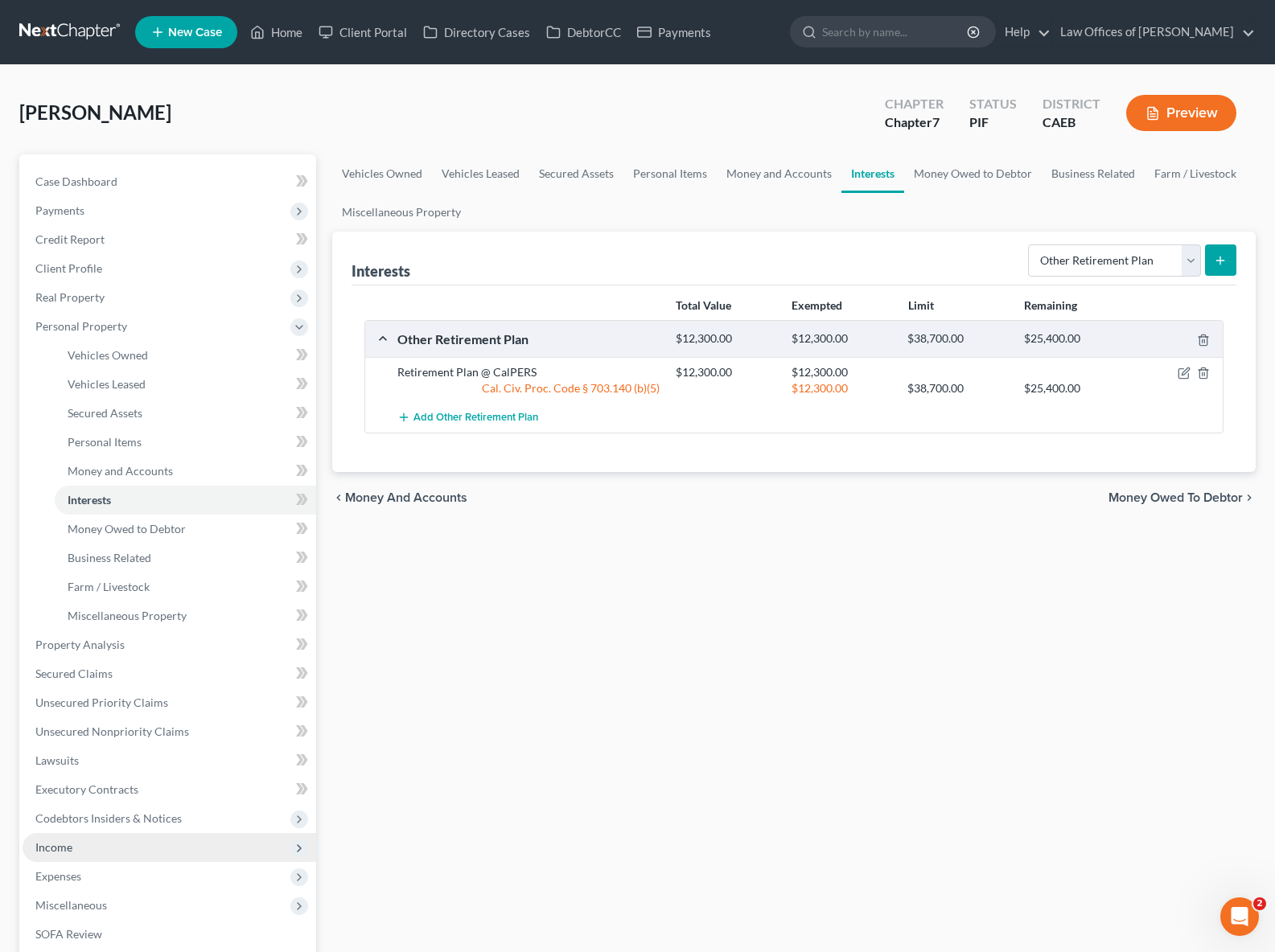
click at [80, 848] on span "Income" at bounding box center [169, 848] width 294 height 29
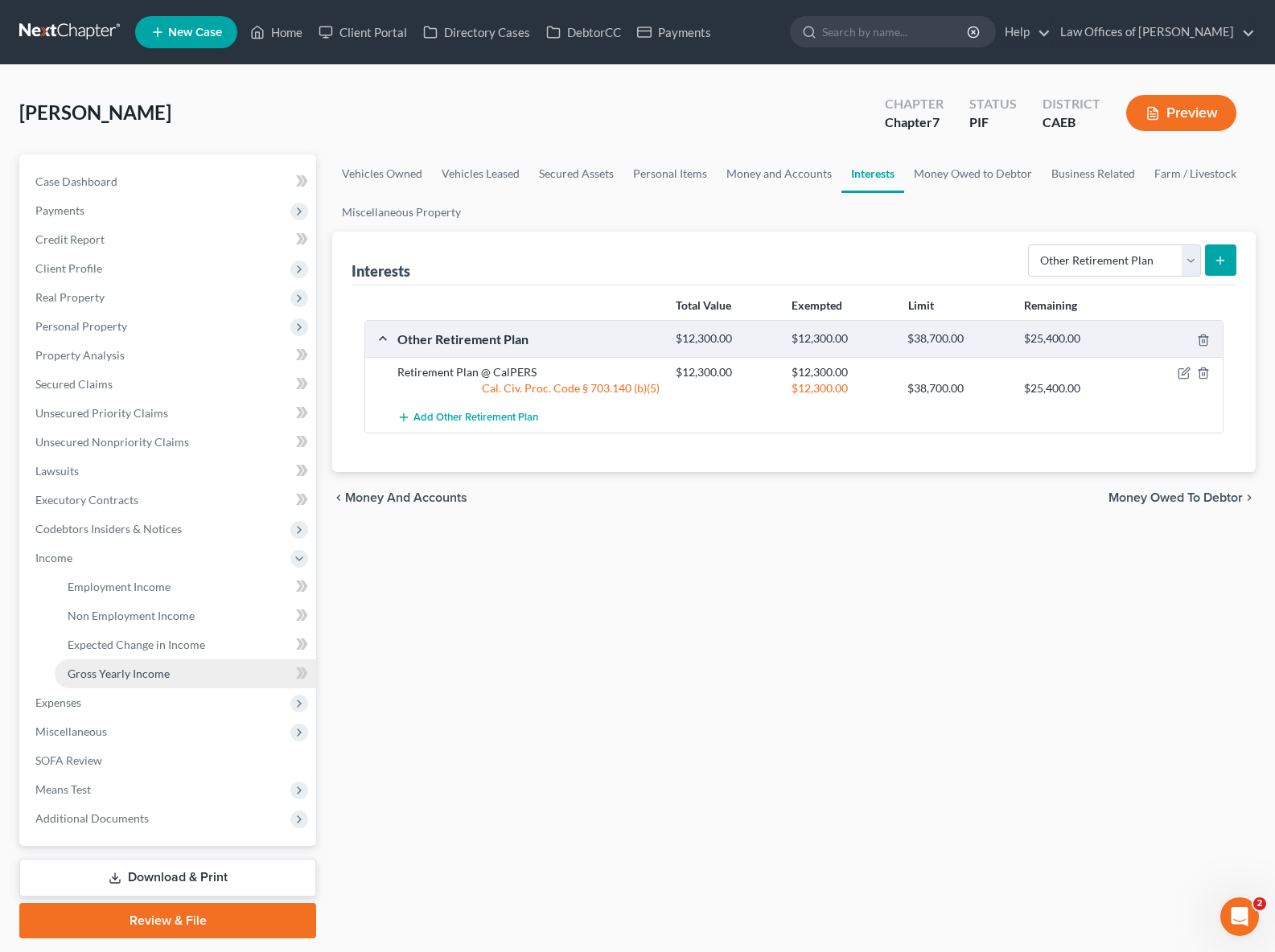
click at [160, 678] on span "Gross Yearly Income" at bounding box center [118, 674] width 102 height 14
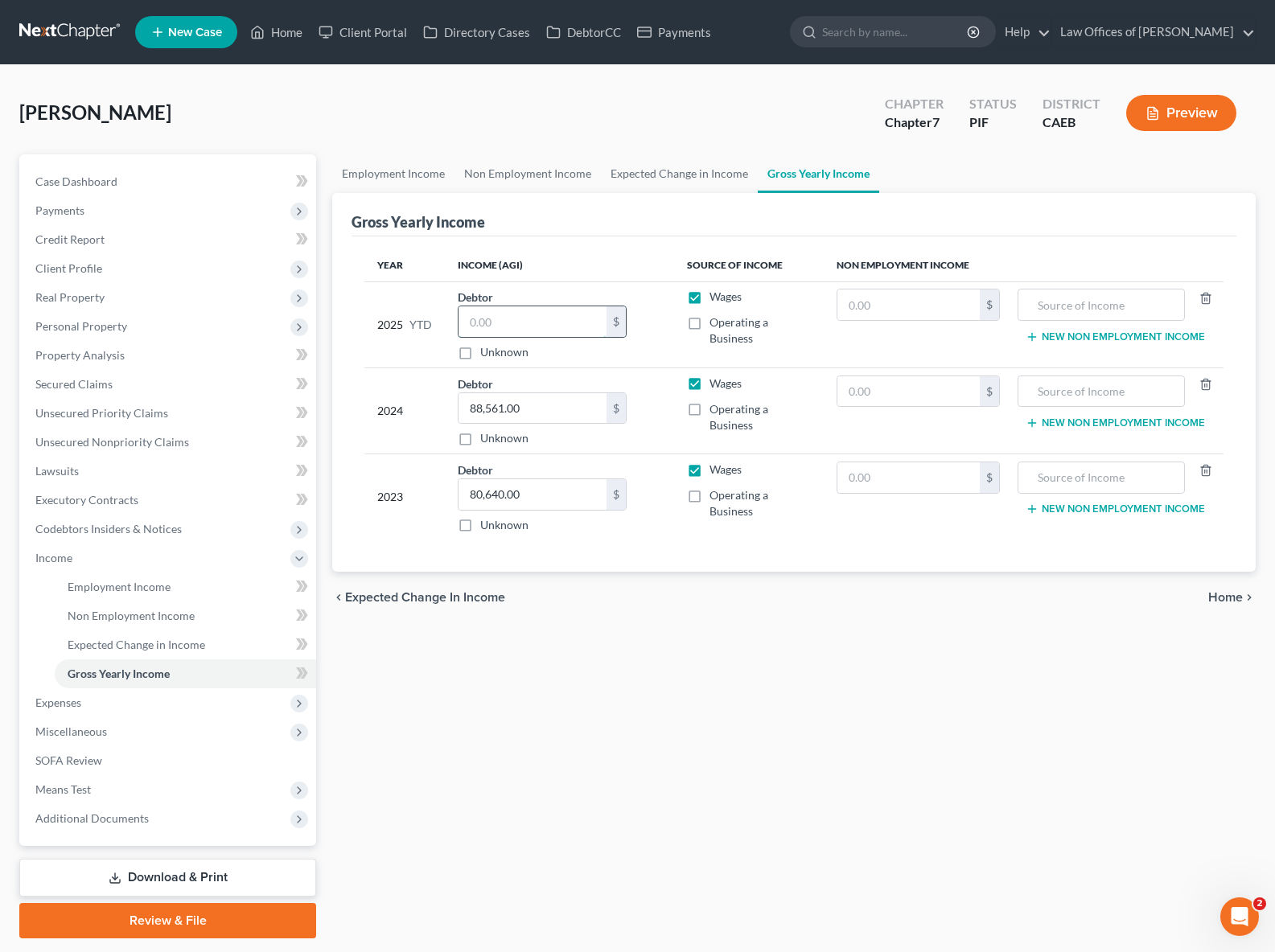
click at [563, 306] on input "text" at bounding box center [532, 321] width 148 height 30
type input "54,679."
click at [225, 468] on link "Lawsuits" at bounding box center [169, 472] width 294 height 29
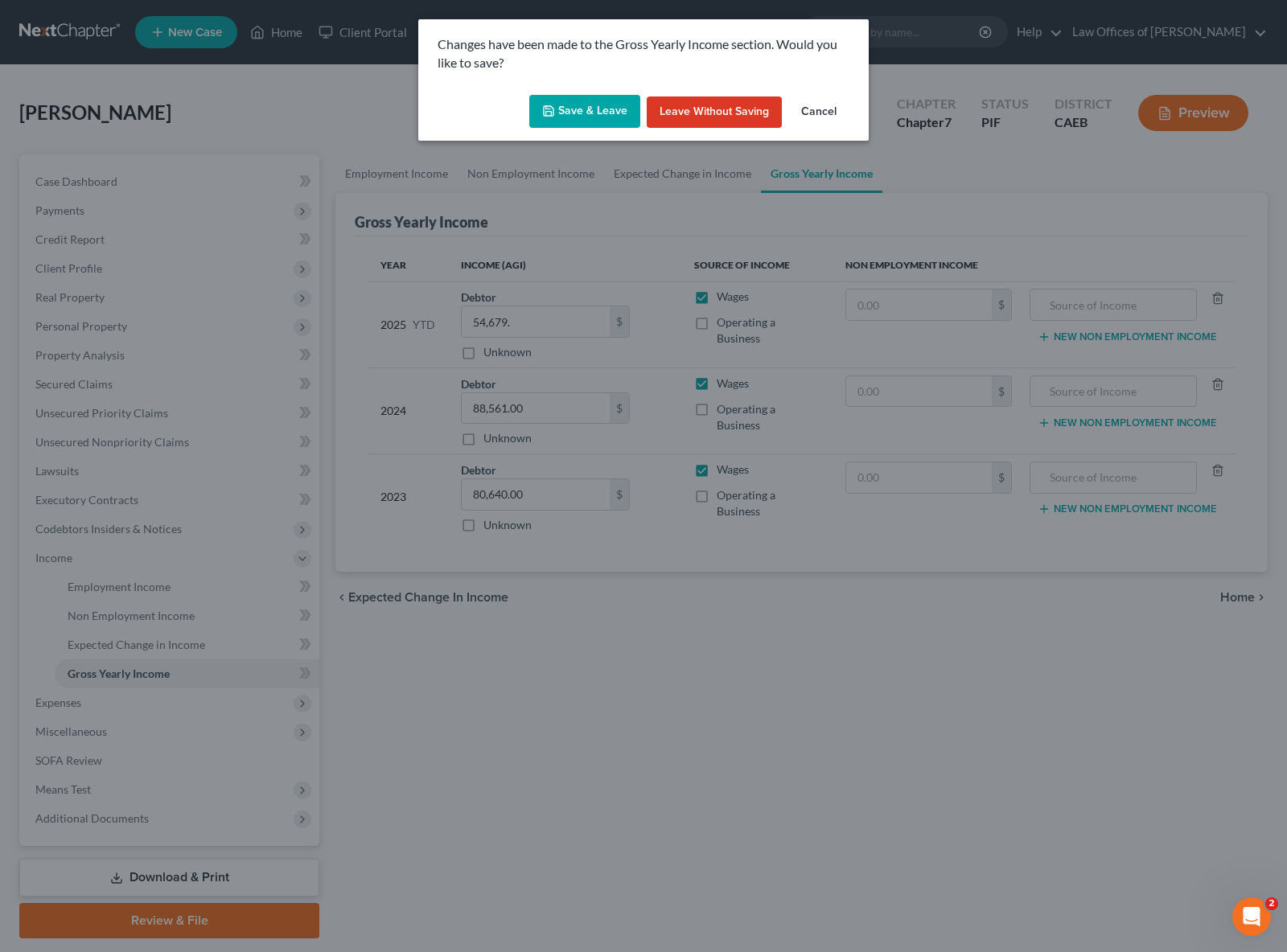
click at [604, 113] on button "Save & Leave" at bounding box center [584, 112] width 111 height 34
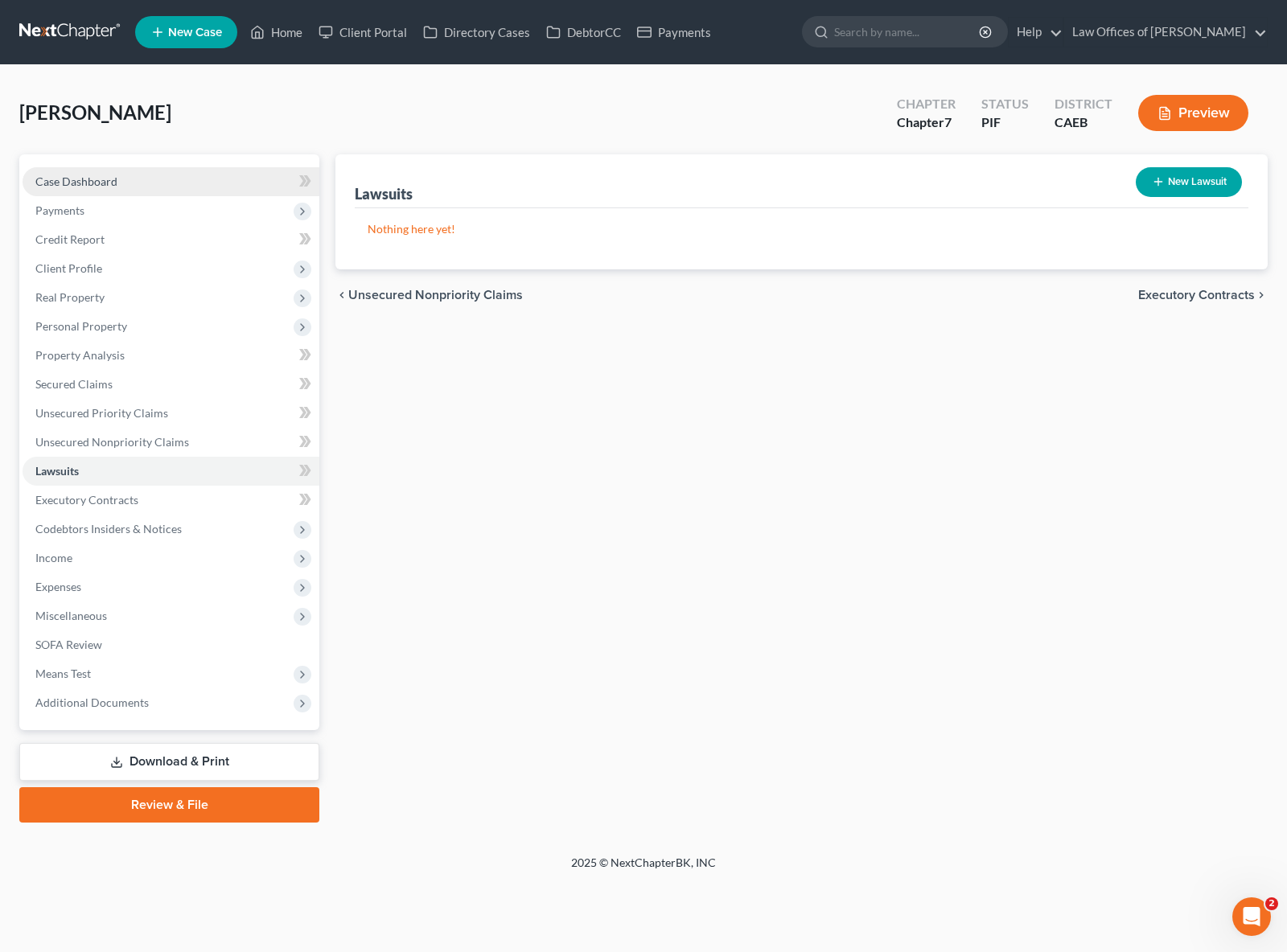
click at [117, 185] on link "Case Dashboard" at bounding box center [170, 182] width 297 height 29
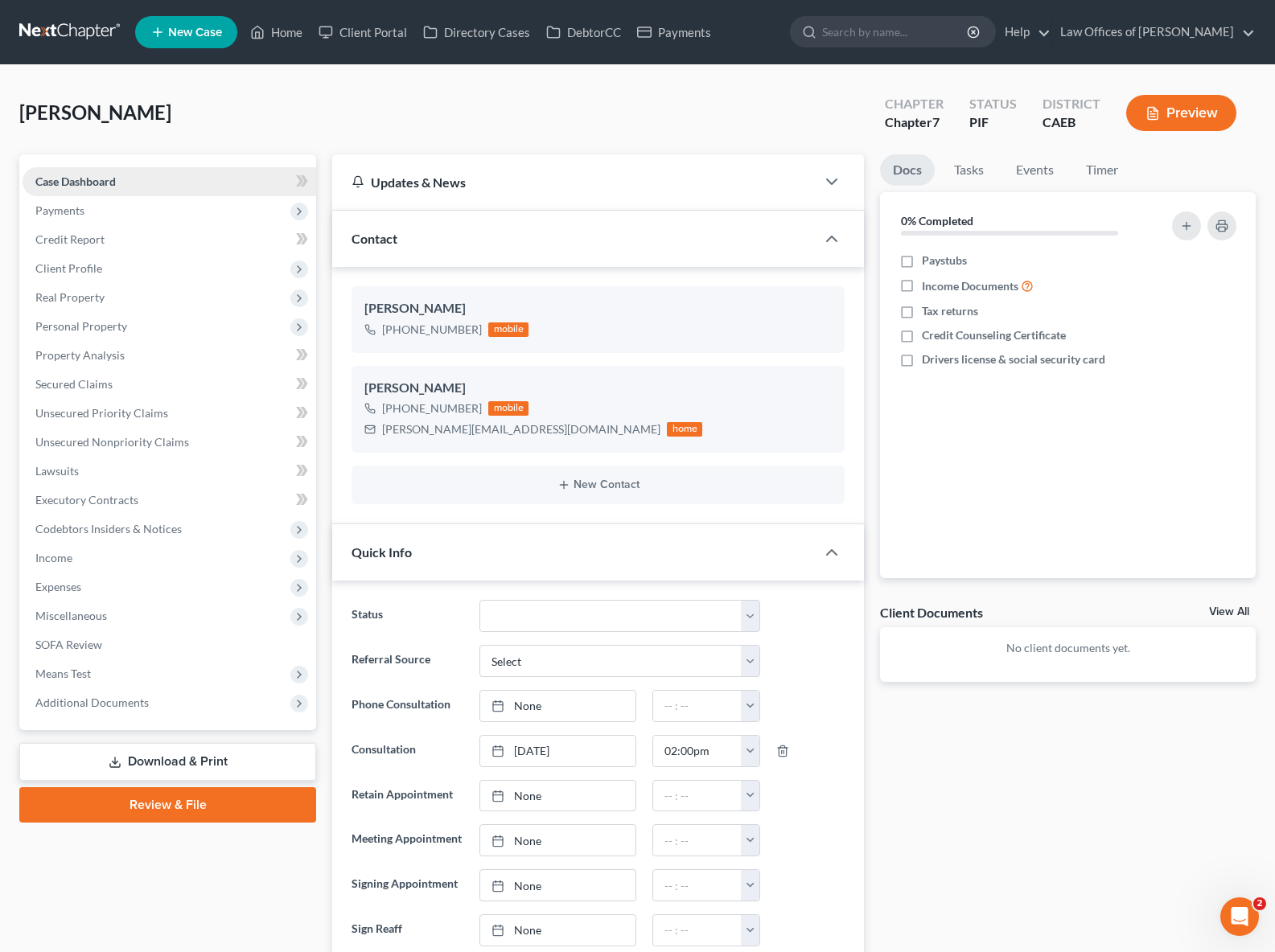
scroll to position [4297, 0]
